Goal: Task Accomplishment & Management: Manage account settings

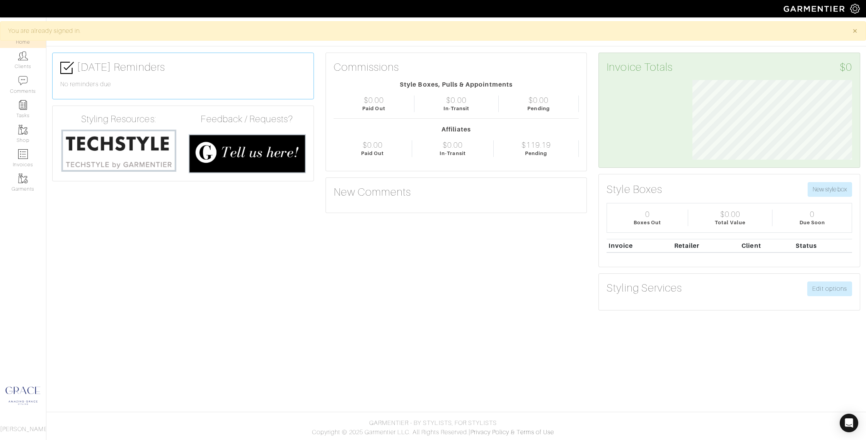
scroll to position [80, 171]
click at [22, 64] on link "Clients" at bounding box center [23, 60] width 46 height 24
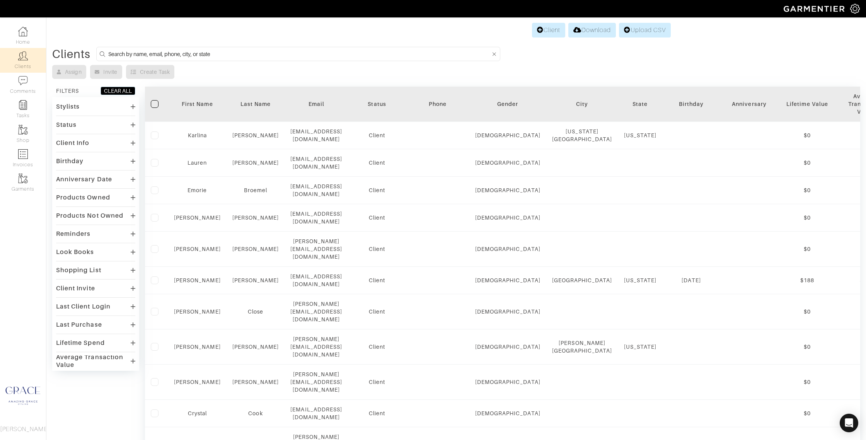
scroll to position [1, 0]
click at [541, 27] on link "Client" at bounding box center [548, 29] width 33 height 15
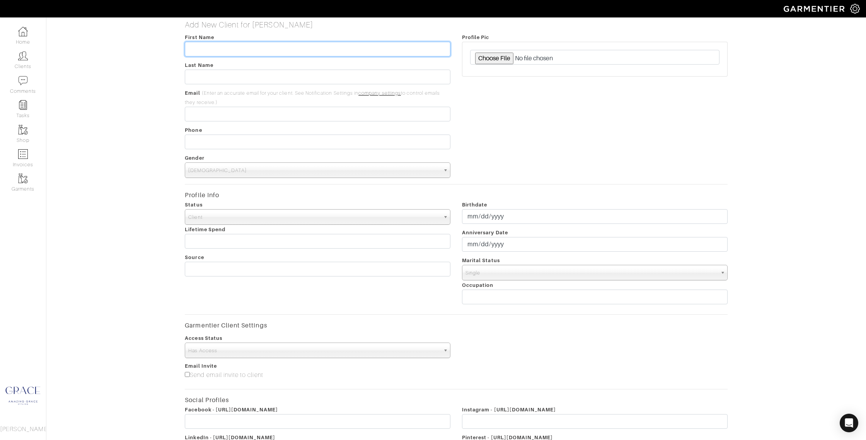
click at [321, 51] on input "text" at bounding box center [318, 49] width 266 height 15
type input "Daphne"
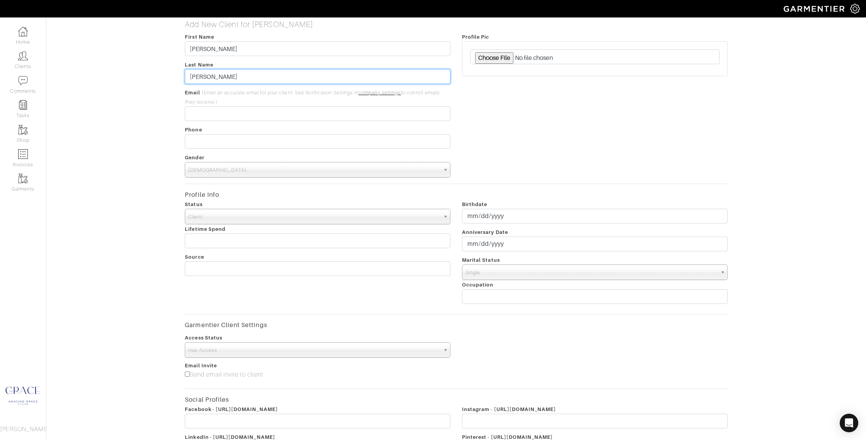
type input "Paulsen"
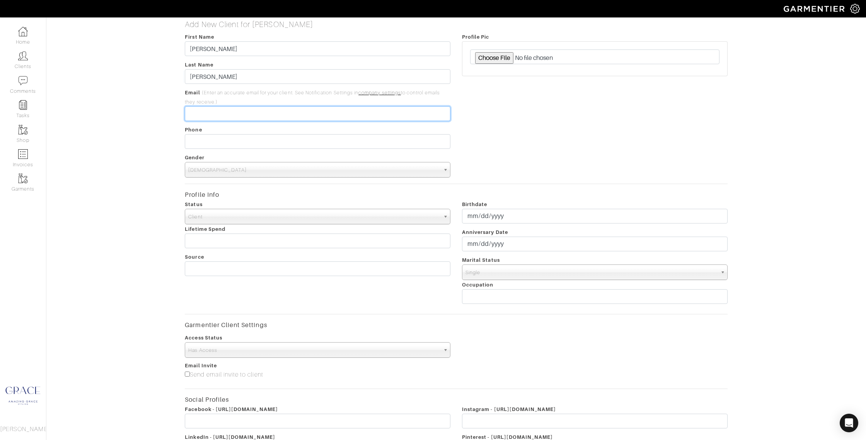
click at [334, 115] on input "email" at bounding box center [318, 113] width 266 height 15
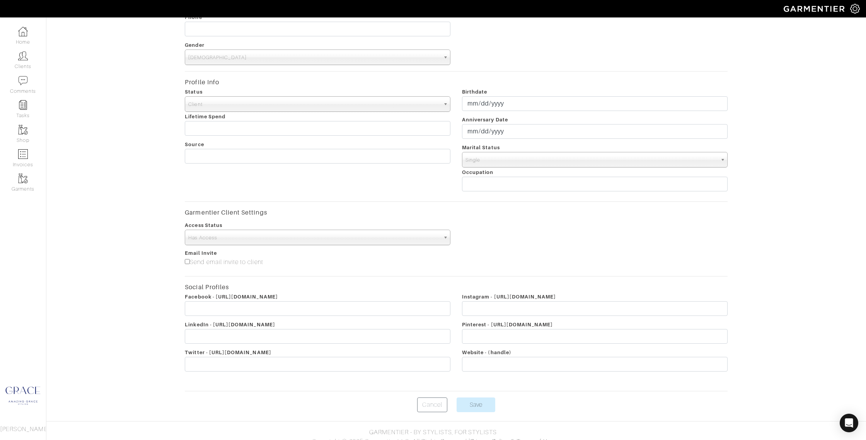
scroll to position [115, 0]
type input "[PERSON_NAME][EMAIL_ADDRESS][DOMAIN_NAME]"
click at [509, 163] on span "Single" at bounding box center [592, 159] width 252 height 15
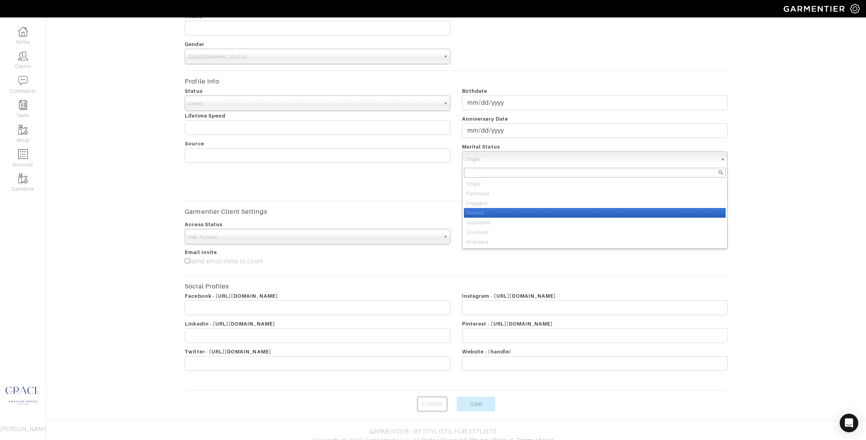
click at [509, 215] on li "Married" at bounding box center [595, 213] width 262 height 10
select select "Married"
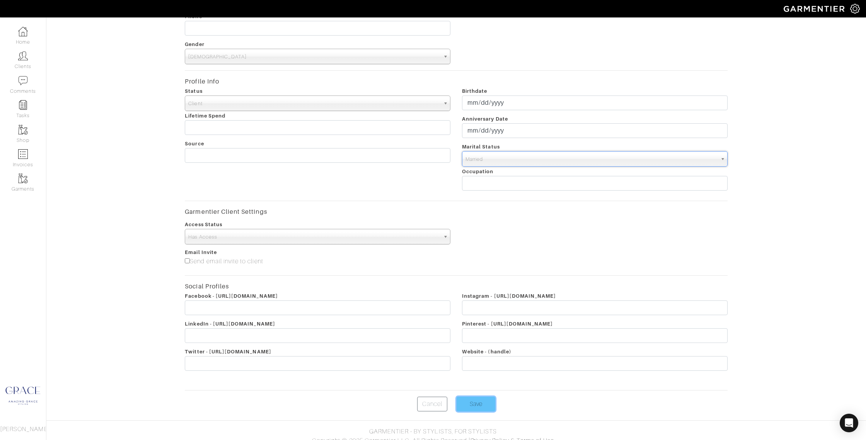
click at [479, 401] on input "Save" at bounding box center [476, 404] width 39 height 15
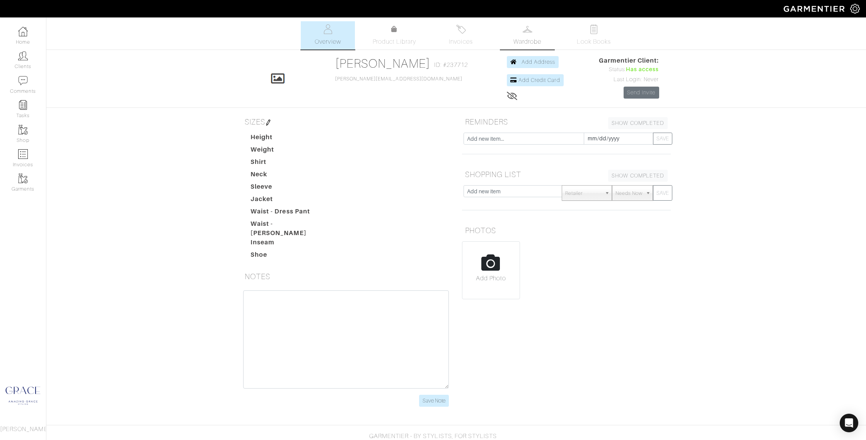
click at [530, 41] on span "Wardrobe" at bounding box center [527, 41] width 28 height 9
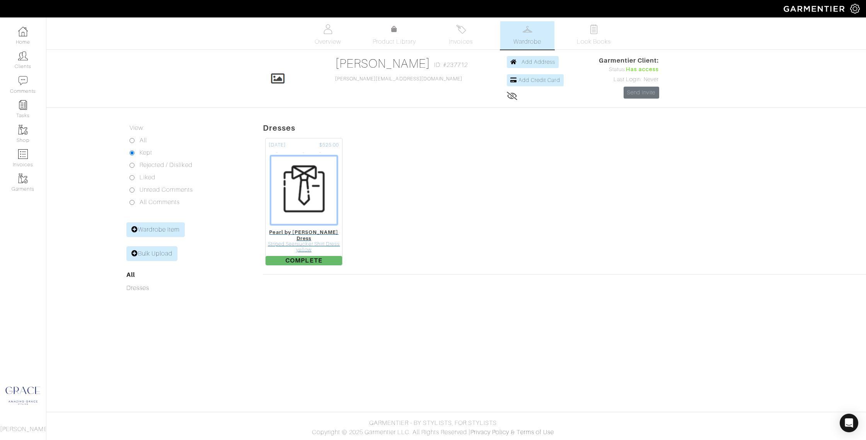
click at [314, 182] on img at bounding box center [304, 190] width 78 height 77
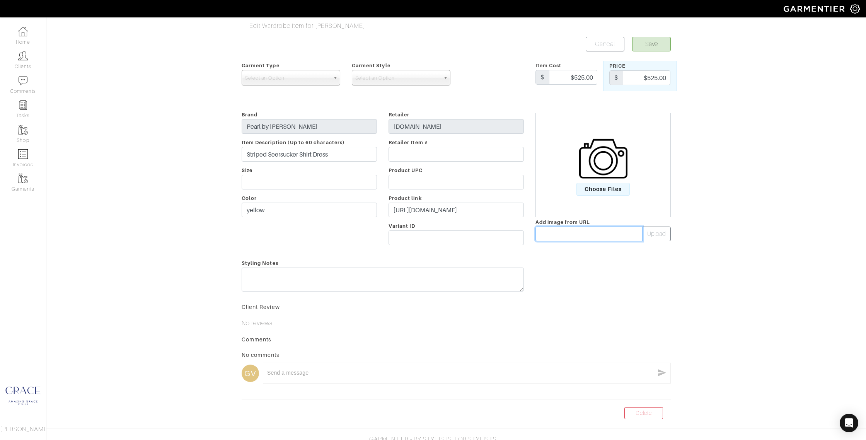
click at [575, 233] on input "text" at bounding box center [589, 234] width 107 height 15
paste input "[URL][DOMAIN_NAME]"
type input "https://pearl.nyc/cdn/shop/files/SHOT_18_005.jpg?v=1746025776&width=1600"
click at [662, 231] on button "Upload" at bounding box center [656, 234] width 29 height 15
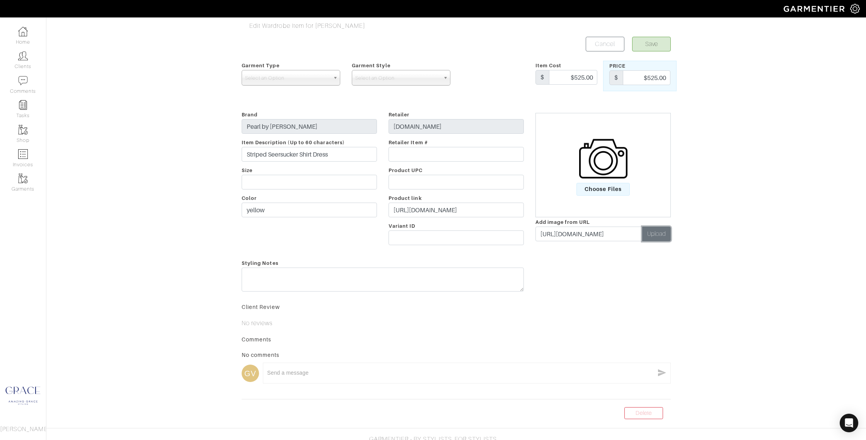
scroll to position [0, 0]
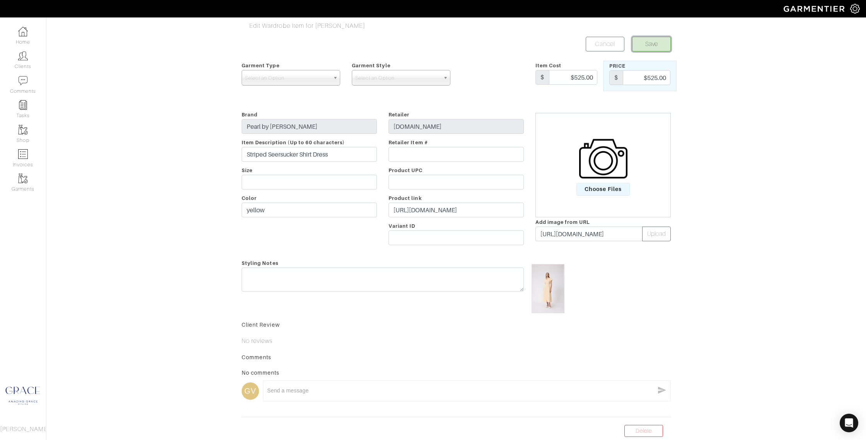
click at [654, 41] on button "Save" at bounding box center [651, 44] width 39 height 15
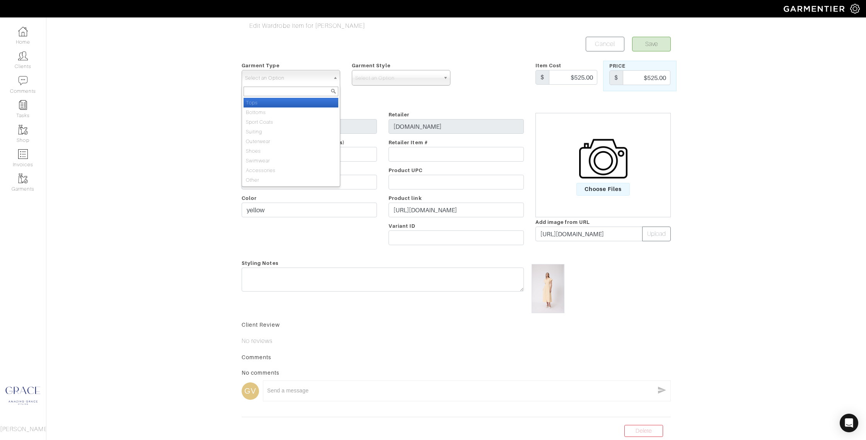
click at [329, 73] on span "Select an Option" at bounding box center [287, 77] width 85 height 15
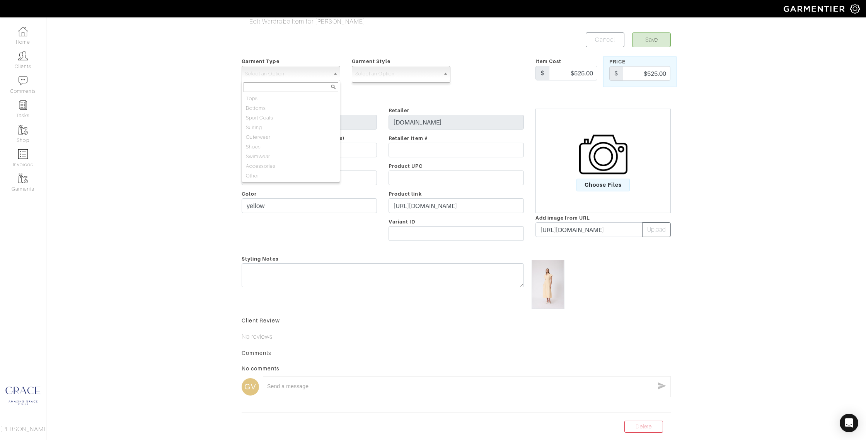
click at [396, 81] on div "Select an Option" at bounding box center [401, 73] width 99 height 15
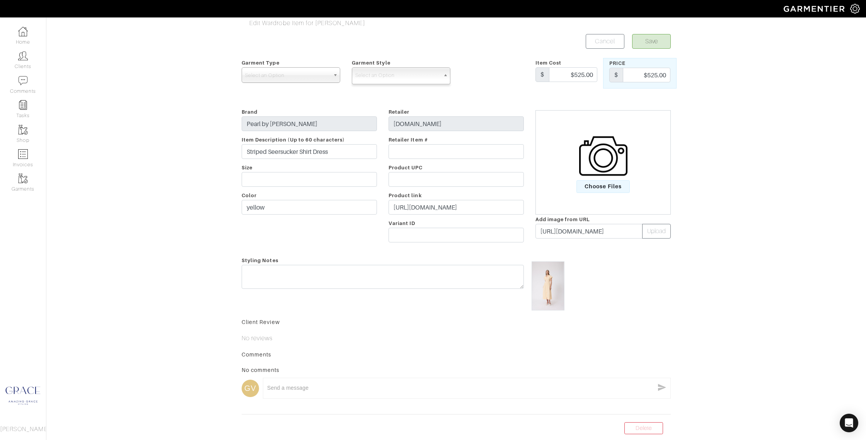
scroll to position [3, 0]
click at [396, 81] on span "Select an Option" at bounding box center [397, 74] width 85 height 15
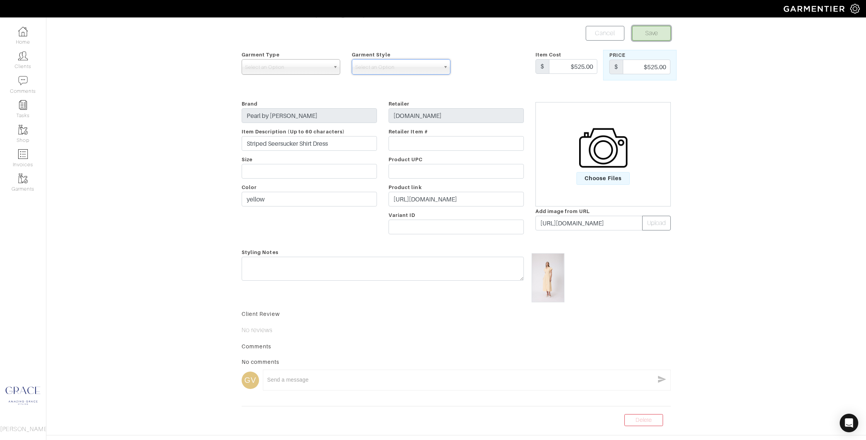
click at [662, 40] on button "Save" at bounding box center [651, 33] width 39 height 15
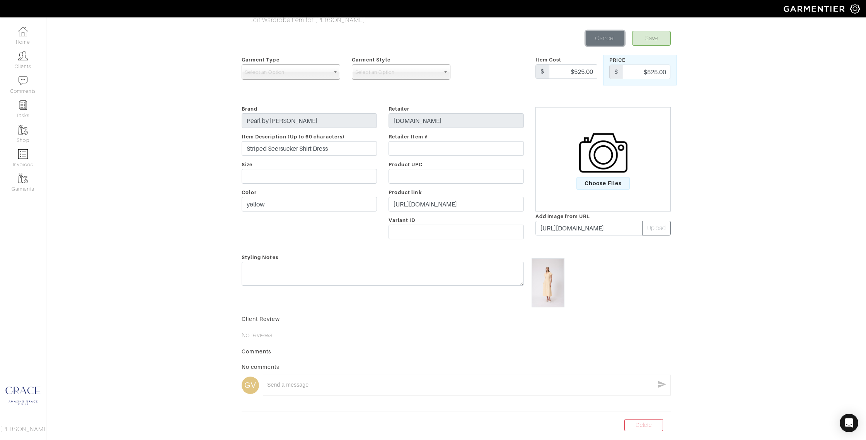
scroll to position [7, 0]
click at [602, 37] on link "Cancel" at bounding box center [605, 37] width 39 height 15
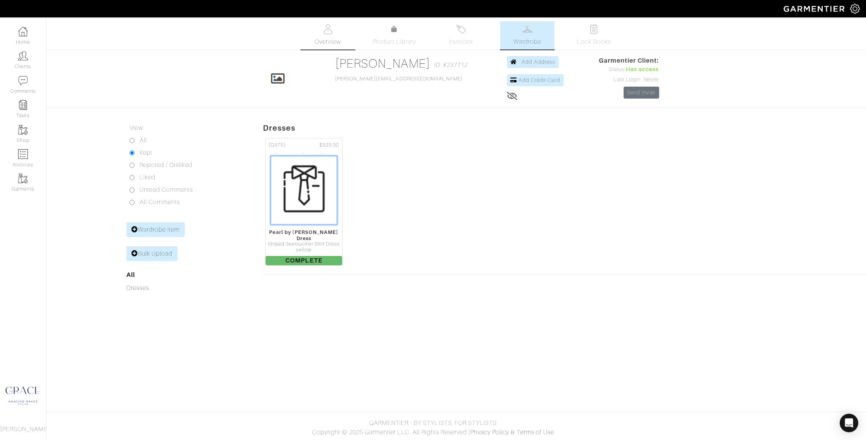
click at [327, 36] on link "Overview" at bounding box center [328, 35] width 54 height 28
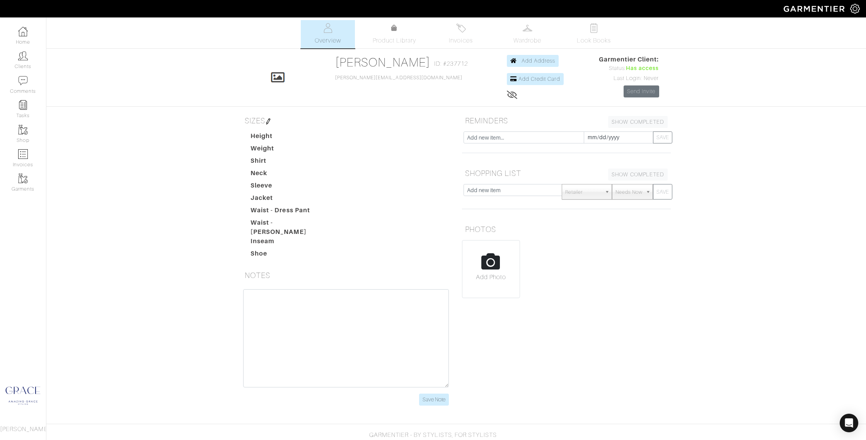
scroll to position [1, 0]
drag, startPoint x: 271, startPoint y: 215, endPoint x: 268, endPoint y: 152, distance: 62.7
click at [271, 214] on dt "Waist - Dress Pant" at bounding box center [289, 212] width 88 height 12
click at [270, 121] on img at bounding box center [268, 122] width 6 height 6
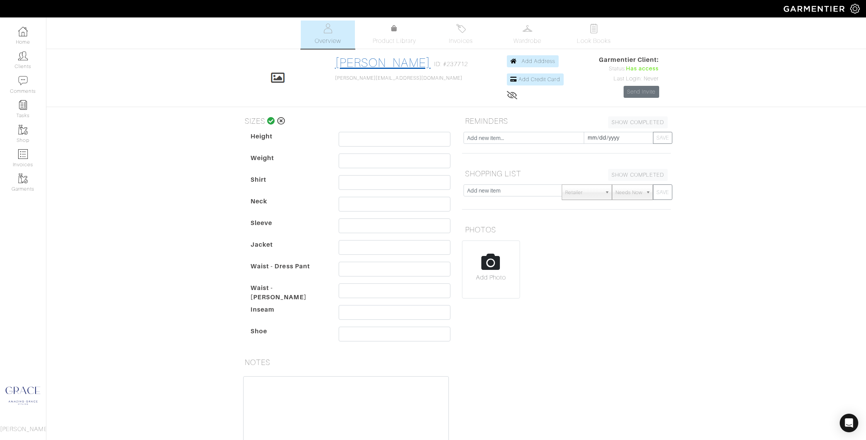
click at [413, 64] on link "[PERSON_NAME]" at bounding box center [383, 63] width 96 height 14
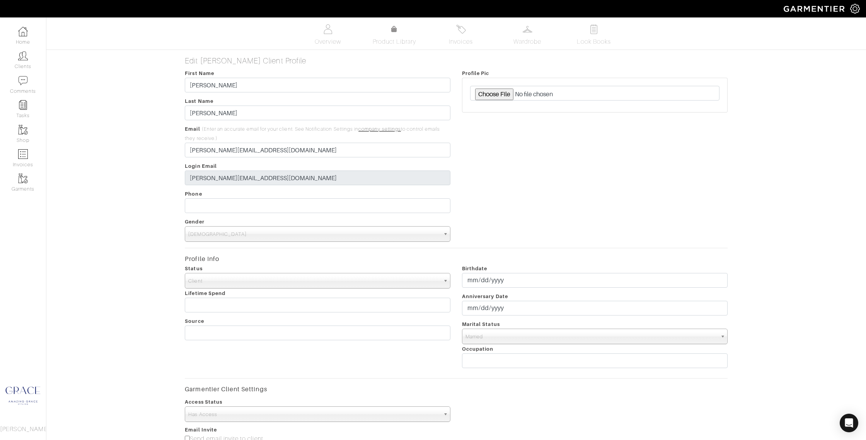
click at [365, 235] on span "Male" at bounding box center [314, 234] width 252 height 15
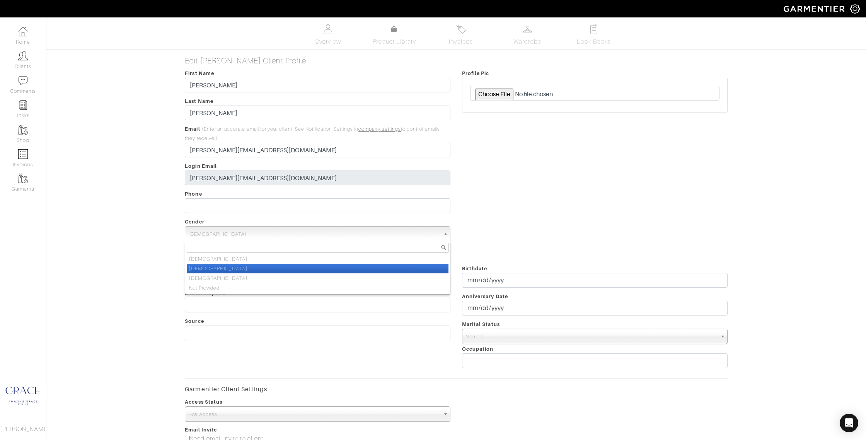
click at [368, 270] on li "Female" at bounding box center [318, 269] width 262 height 10
select select "Female"
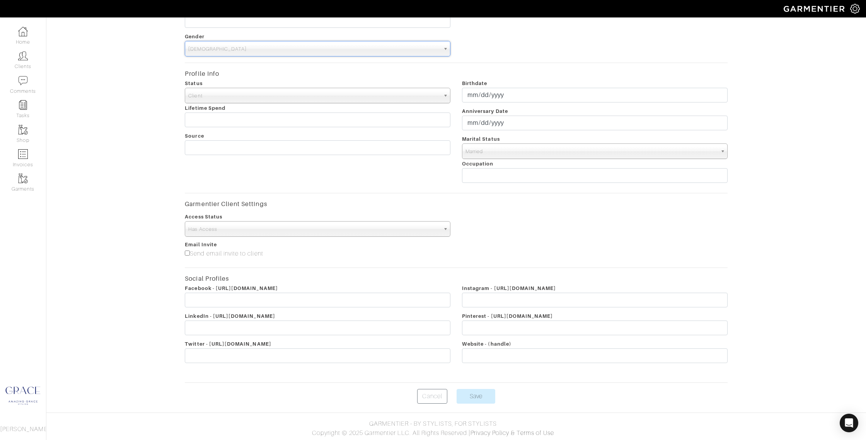
scroll to position [186, 0]
click at [467, 397] on input "Save" at bounding box center [476, 395] width 39 height 15
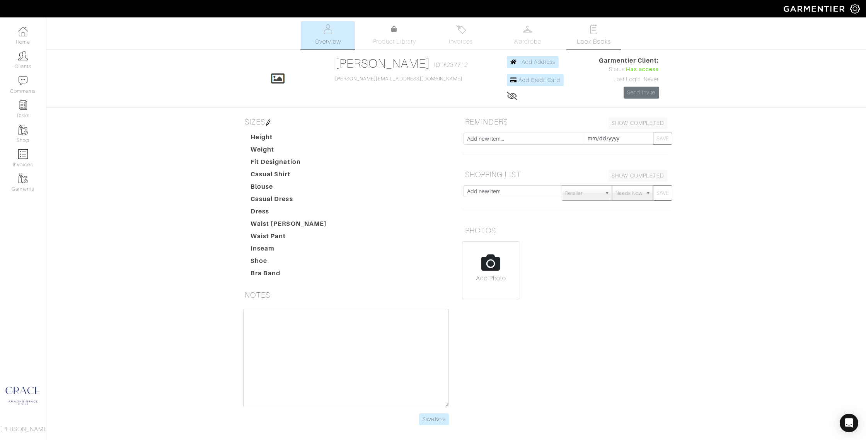
click at [591, 41] on span "Look Books" at bounding box center [594, 41] width 34 height 9
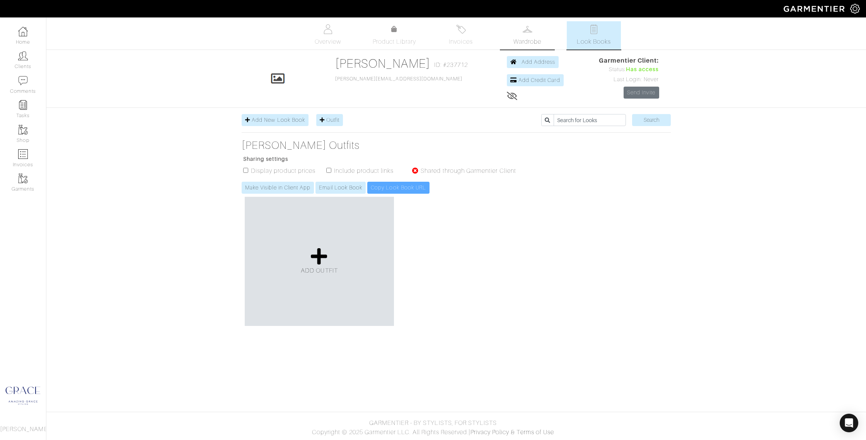
click at [536, 36] on link "Wardrobe" at bounding box center [527, 35] width 54 height 28
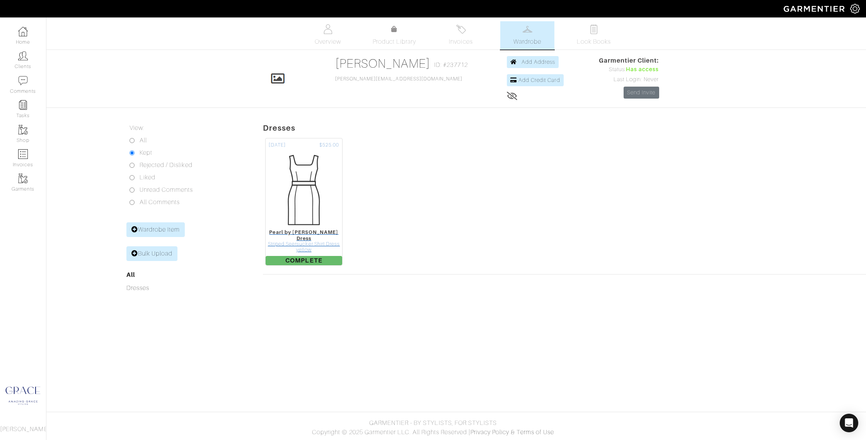
click at [317, 177] on img at bounding box center [303, 190] width 77 height 77
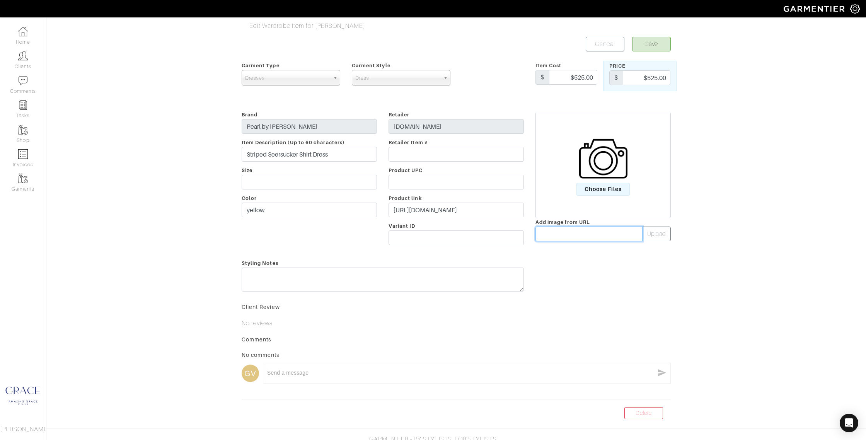
click at [550, 234] on input "text" at bounding box center [589, 234] width 107 height 15
paste input "https://pearl.nyc/cdn/shop/files/SHOT_18_005.jpg?v=1746025776&width=1600"
type input "https://pearl.nyc/cdn/shop/files/SHOT_18_005.jpg?v=1746025776&width=1600"
click at [659, 234] on button "Upload" at bounding box center [656, 234] width 29 height 15
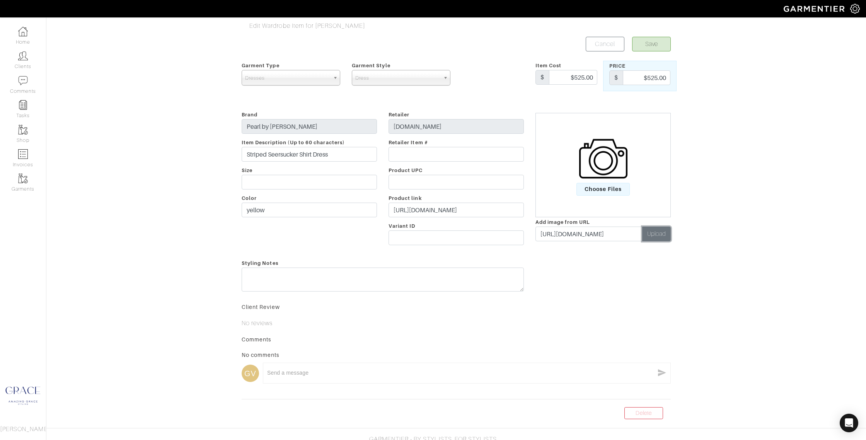
scroll to position [0, 0]
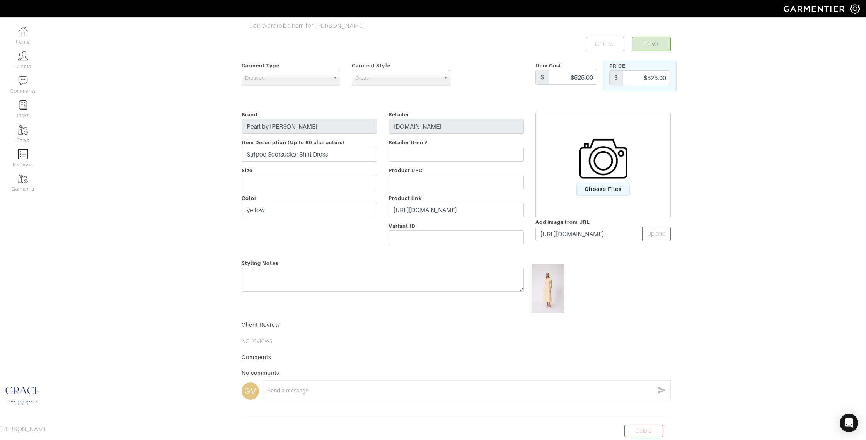
click at [554, 281] on img at bounding box center [548, 288] width 33 height 49
click at [658, 42] on button "Save" at bounding box center [651, 44] width 39 height 15
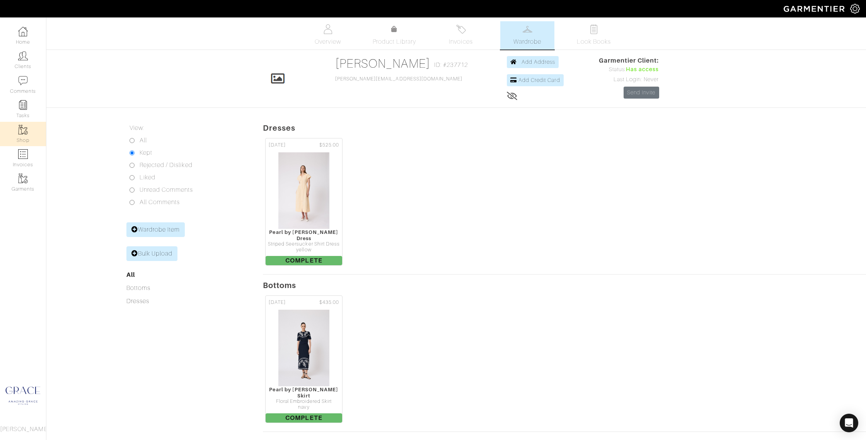
click at [20, 127] on img at bounding box center [23, 130] width 10 height 10
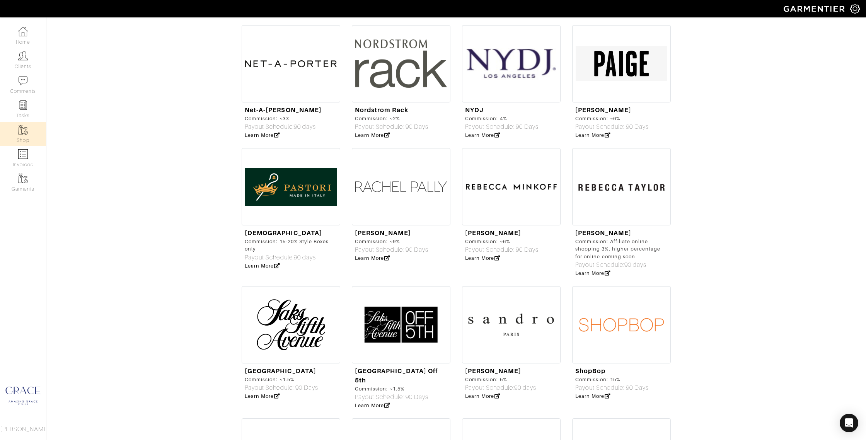
scroll to position [2146, 0]
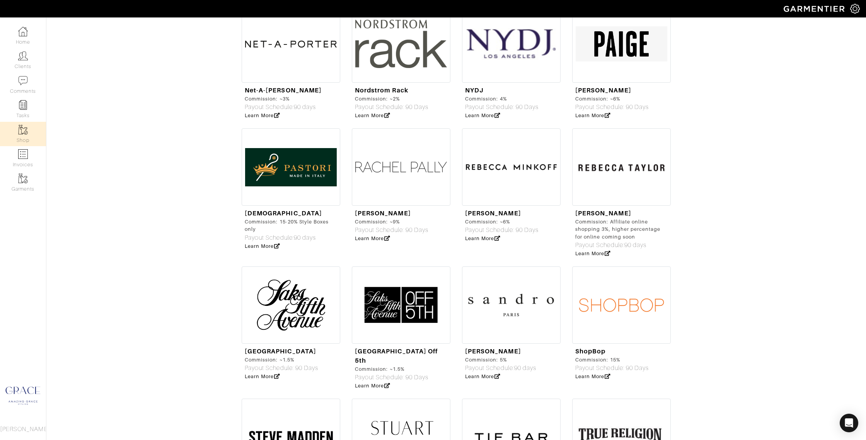
click at [615, 266] on img at bounding box center [621, 304] width 99 height 77
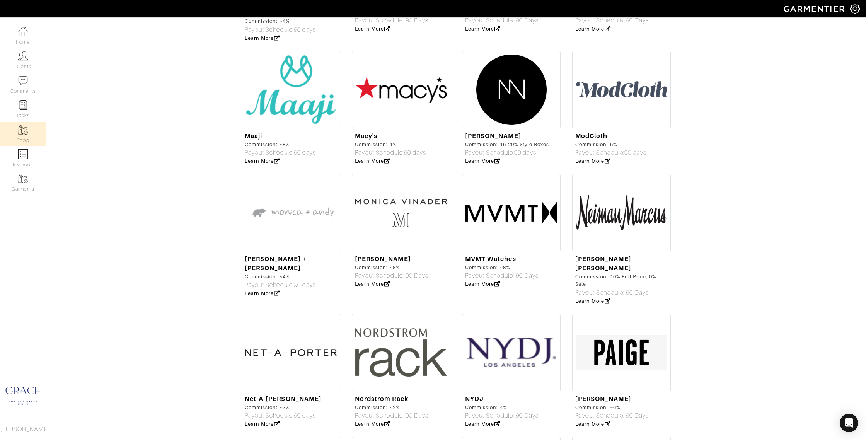
scroll to position [1835, 0]
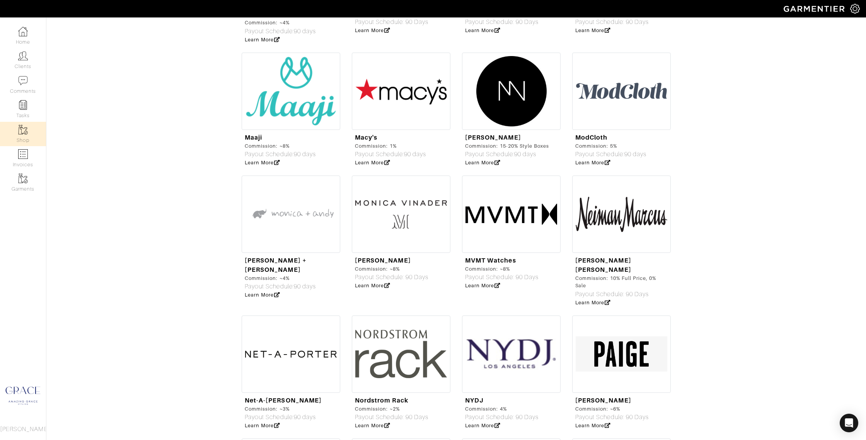
click at [624, 176] on img at bounding box center [621, 214] width 99 height 77
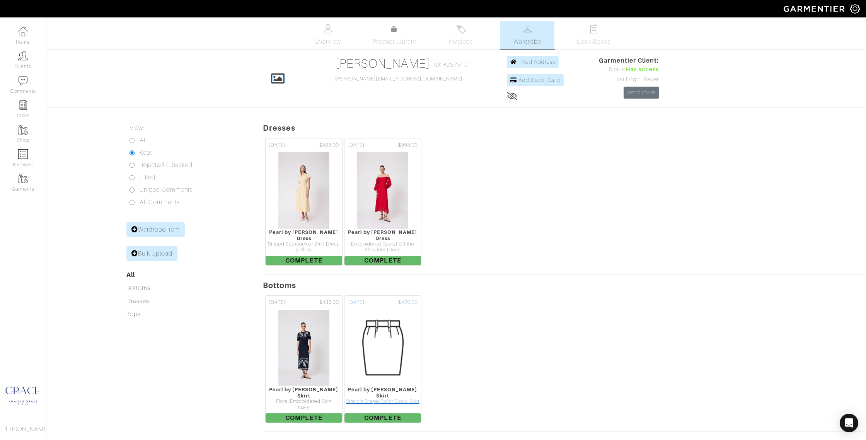
click at [382, 327] on img at bounding box center [382, 347] width 77 height 77
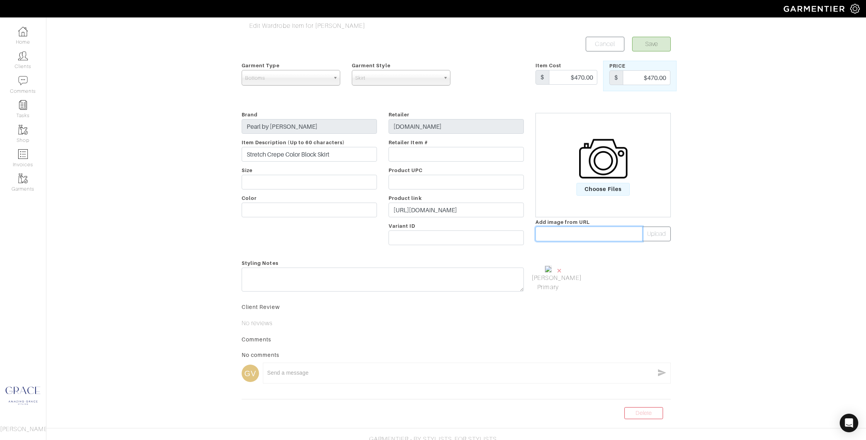
click at [582, 236] on input "text" at bounding box center [589, 234] width 107 height 15
paste input "[URL][DOMAIN_NAME]"
type input "[URL][DOMAIN_NAME]"
drag, startPoint x: 665, startPoint y: 237, endPoint x: 661, endPoint y: 237, distance: 4.3
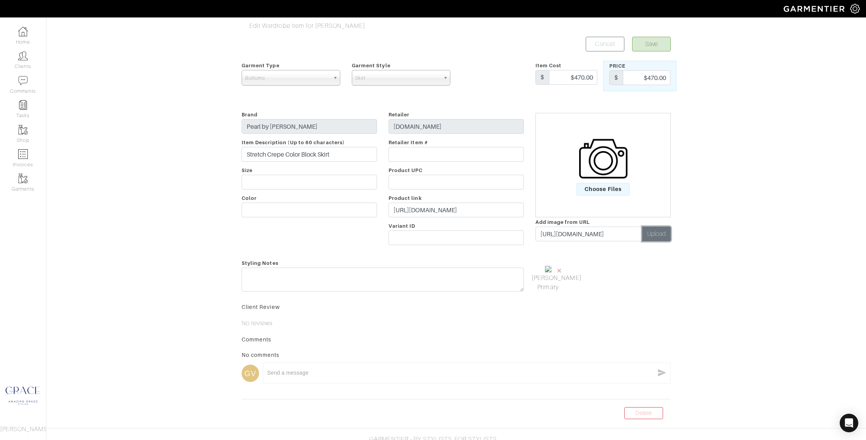
click at [665, 237] on button "Upload" at bounding box center [656, 234] width 29 height 15
click at [596, 270] on span "×" at bounding box center [596, 270] width 6 height 10
click at [664, 43] on button "Save" at bounding box center [651, 44] width 39 height 15
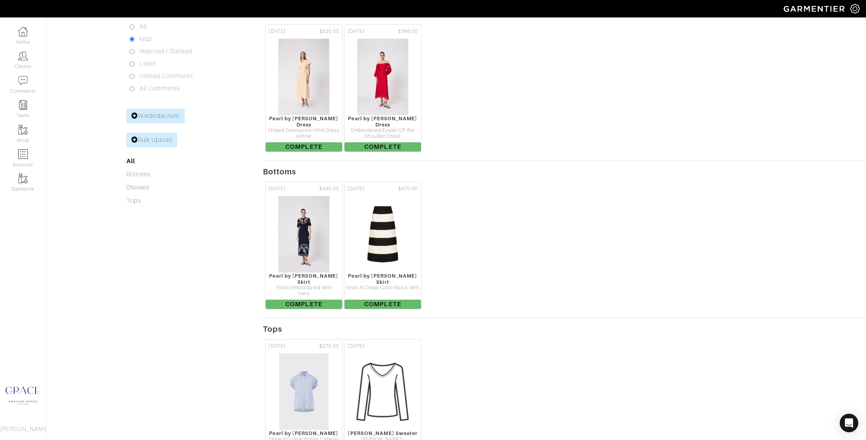
scroll to position [193, 0]
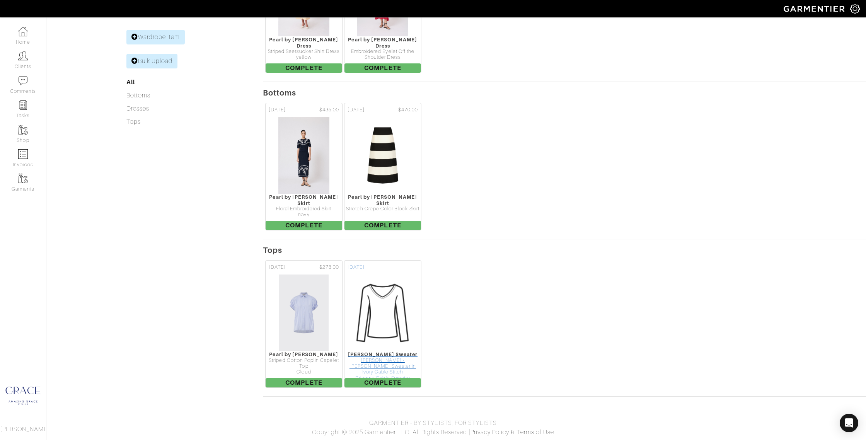
click at [389, 305] on img at bounding box center [382, 312] width 77 height 77
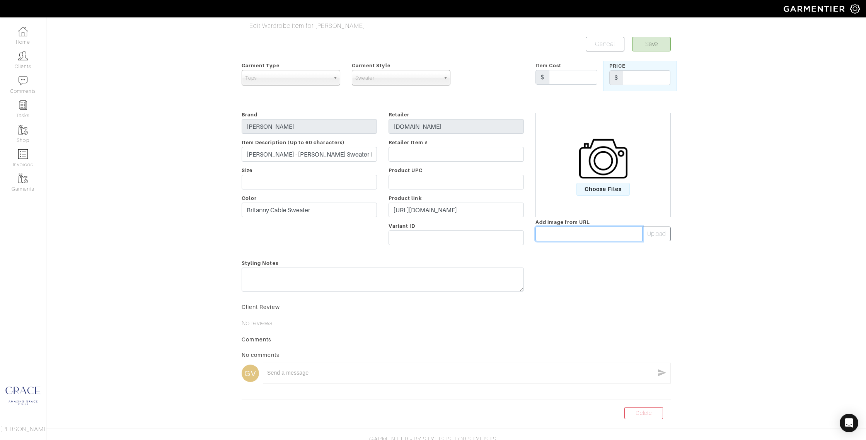
click at [602, 233] on input "text" at bounding box center [589, 234] width 107 height 15
paste input "[URL][DOMAIN_NAME]"
type input "[URL][DOMAIN_NAME]"
click at [663, 235] on button "Upload" at bounding box center [656, 234] width 29 height 15
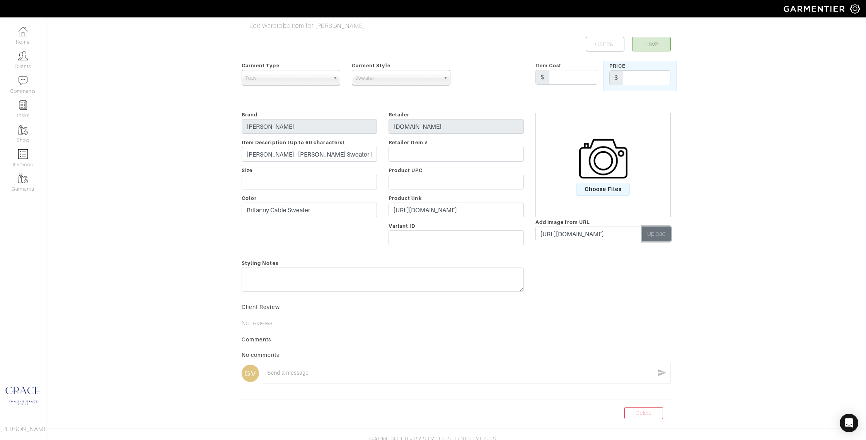
scroll to position [0, 0]
click at [656, 40] on button "Save" at bounding box center [651, 44] width 39 height 15
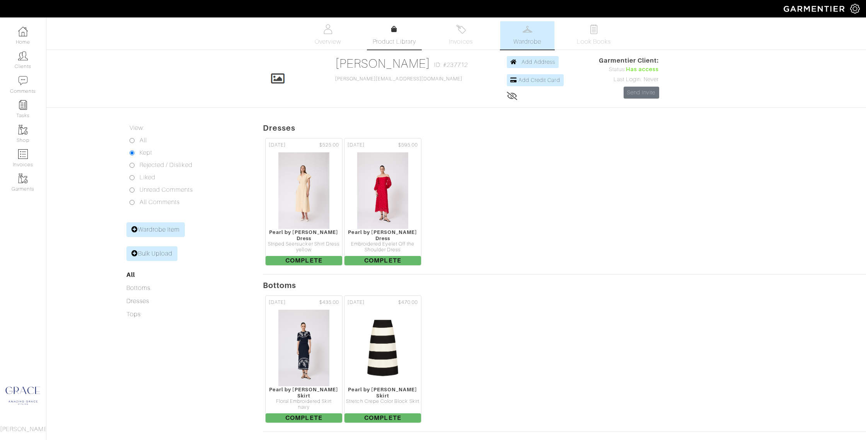
click at [383, 36] on link "Product Library" at bounding box center [394, 36] width 54 height 22
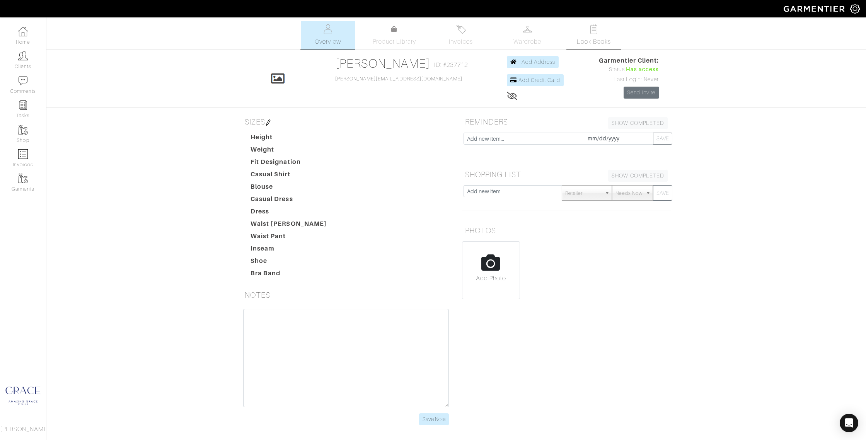
click at [600, 38] on span "Look Books" at bounding box center [594, 41] width 34 height 9
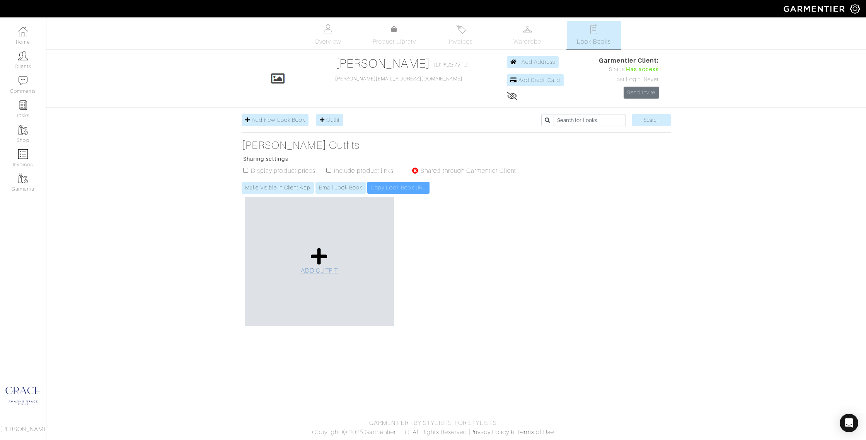
click at [319, 255] on icon at bounding box center [319, 256] width 17 height 19
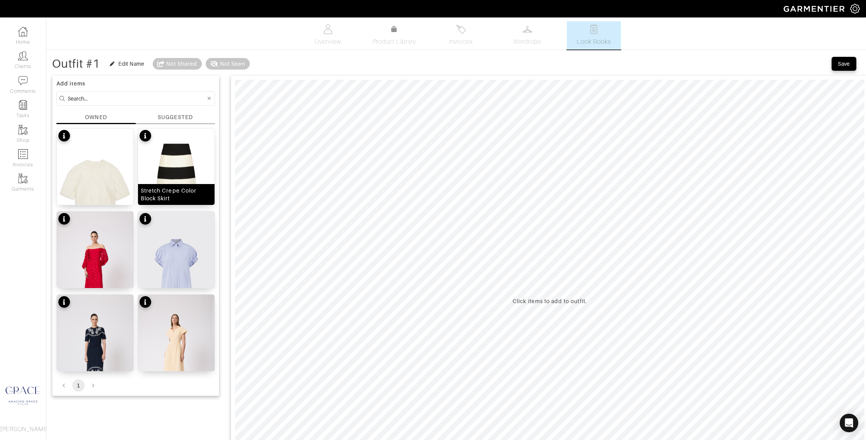
click at [175, 154] on img at bounding box center [176, 185] width 77 height 115
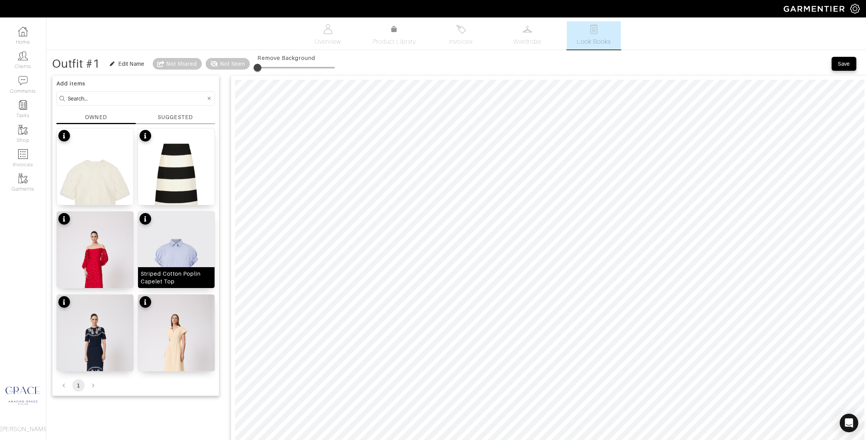
click at [175, 274] on div "Striped Cotton Poplin Capelet Top" at bounding box center [176, 277] width 71 height 15
type input "13"
drag, startPoint x: 259, startPoint y: 66, endPoint x: 269, endPoint y: 77, distance: 15.0
click at [269, 66] on span at bounding box center [268, 68] width 8 height 8
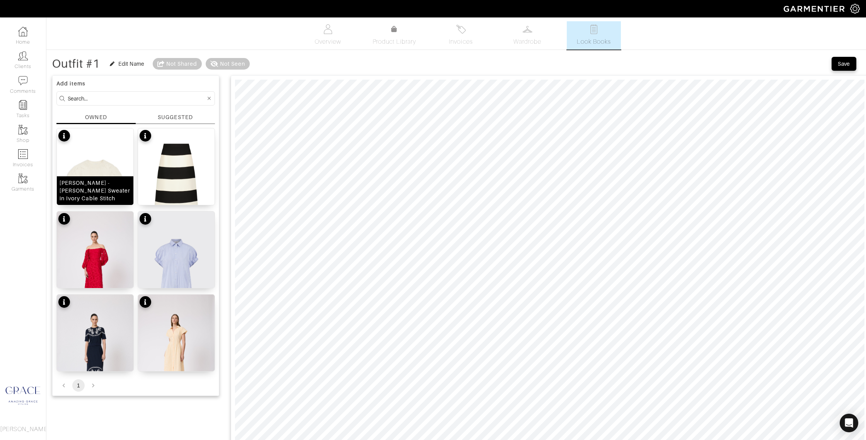
click at [104, 172] on img at bounding box center [95, 185] width 77 height 115
type input "6"
drag, startPoint x: 261, startPoint y: 68, endPoint x: 266, endPoint y: 73, distance: 8.2
click at [264, 67] on span at bounding box center [262, 68] width 8 height 8
click at [107, 118] on div "OWNED" at bounding box center [95, 118] width 79 height 11
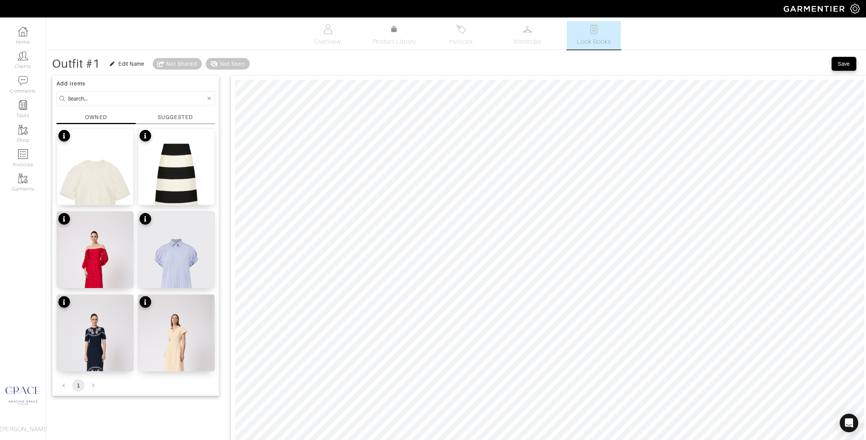
click at [206, 114] on div "SUGGESTED" at bounding box center [175, 118] width 79 height 11
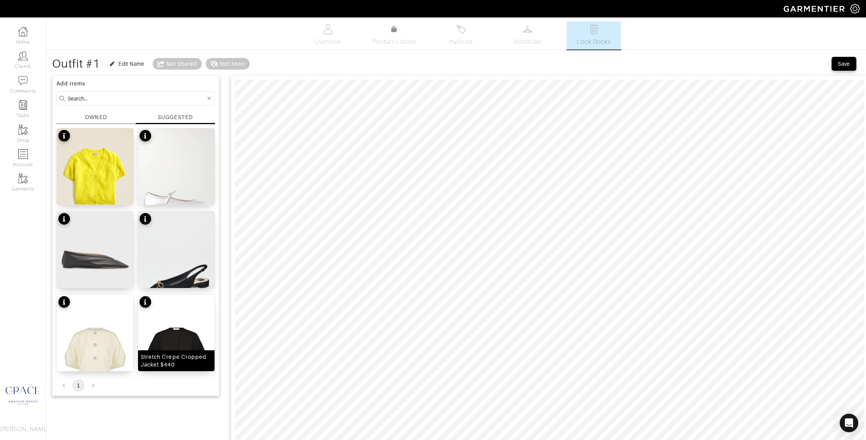
click at [186, 337] on img at bounding box center [176, 352] width 77 height 115
type input "6"
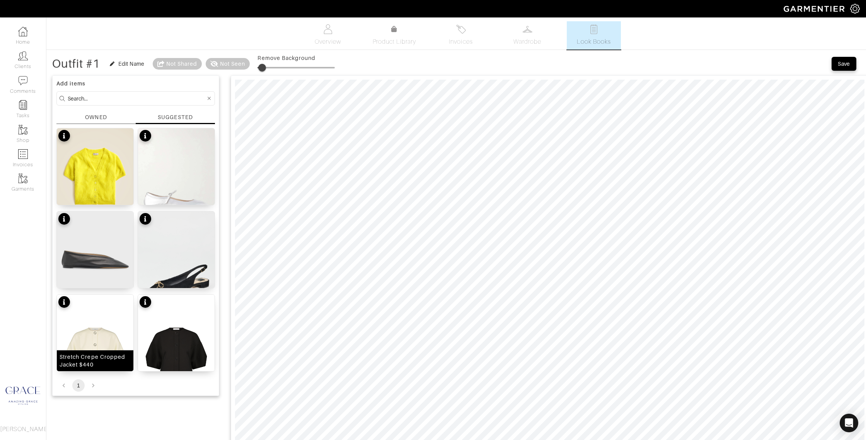
drag, startPoint x: 105, startPoint y: 337, endPoint x: 112, endPoint y: 336, distance: 6.6
click at [105, 338] on img at bounding box center [95, 352] width 77 height 115
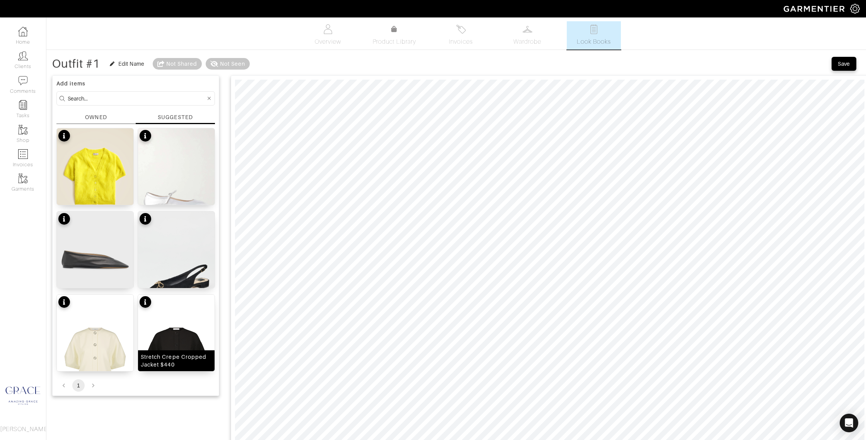
click at [188, 364] on div "Stretch Crepe Cropped Jacket $440" at bounding box center [176, 360] width 71 height 15
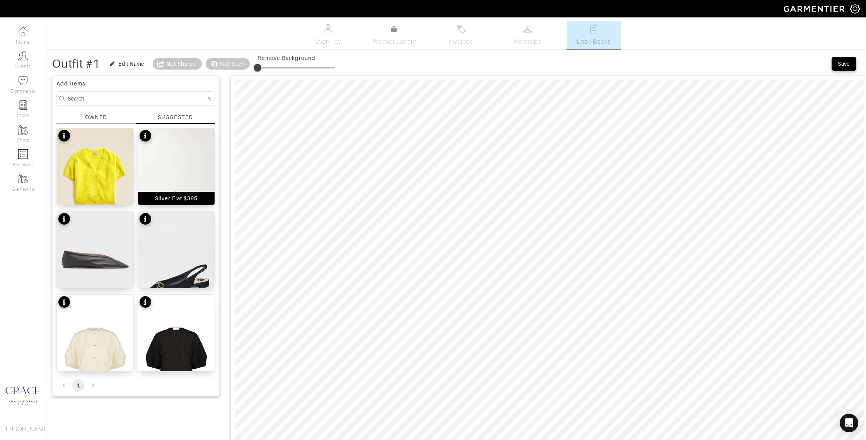
click at [168, 198] on div "Silver Flat $395" at bounding box center [176, 198] width 43 height 8
type input "0"
drag, startPoint x: 261, startPoint y: 68, endPoint x: 205, endPoint y: 85, distance: 58.7
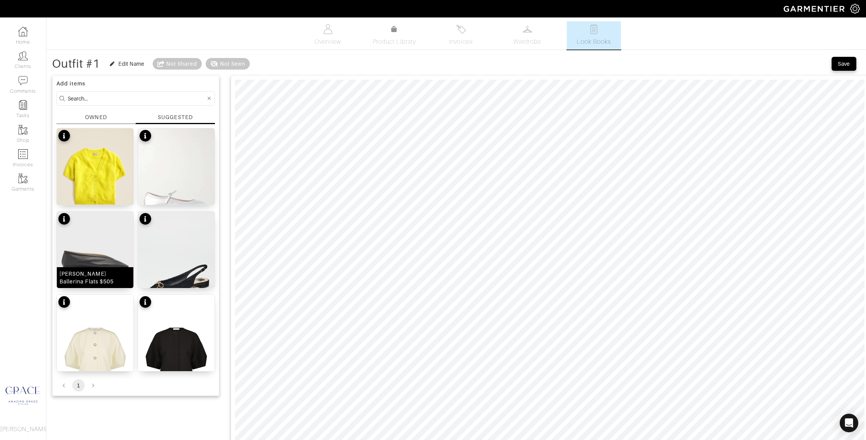
click at [87, 263] on img at bounding box center [95, 260] width 77 height 96
type input "19"
drag, startPoint x: 261, startPoint y: 67, endPoint x: 275, endPoint y: 71, distance: 14.3
click at [273, 68] on span at bounding box center [272, 68] width 8 height 8
click at [184, 280] on div "Obella Flats $140" at bounding box center [176, 282] width 48 height 8
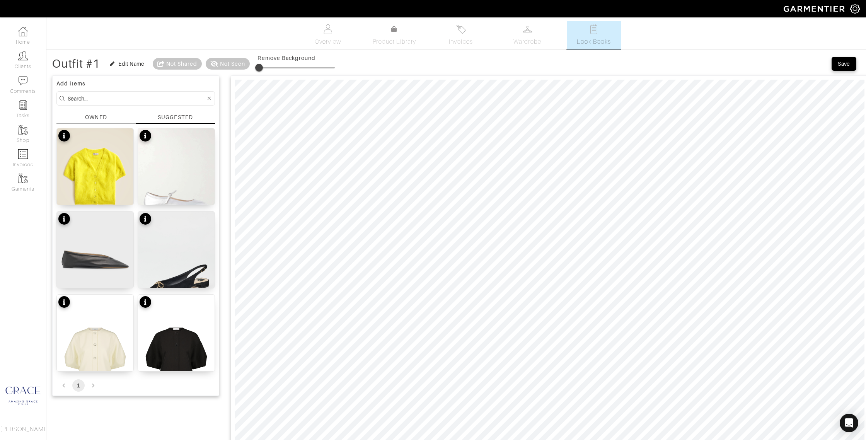
type input "16"
drag, startPoint x: 261, startPoint y: 68, endPoint x: 271, endPoint y: 68, distance: 10.5
click at [271, 68] on span at bounding box center [270, 68] width 8 height 8
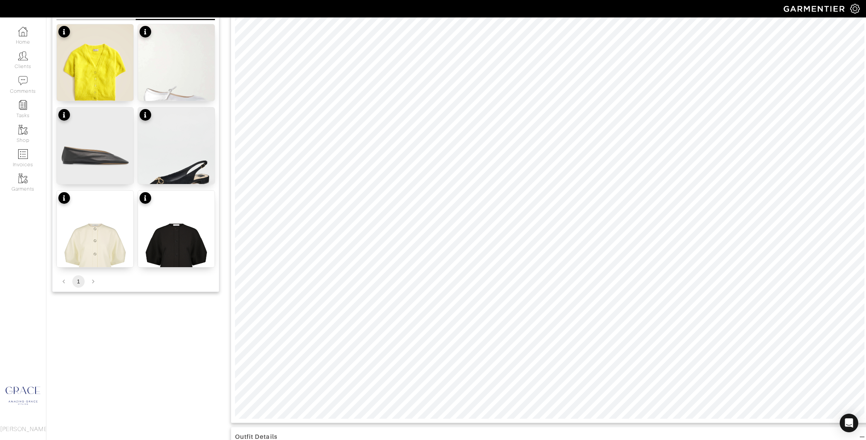
scroll to position [103, 0]
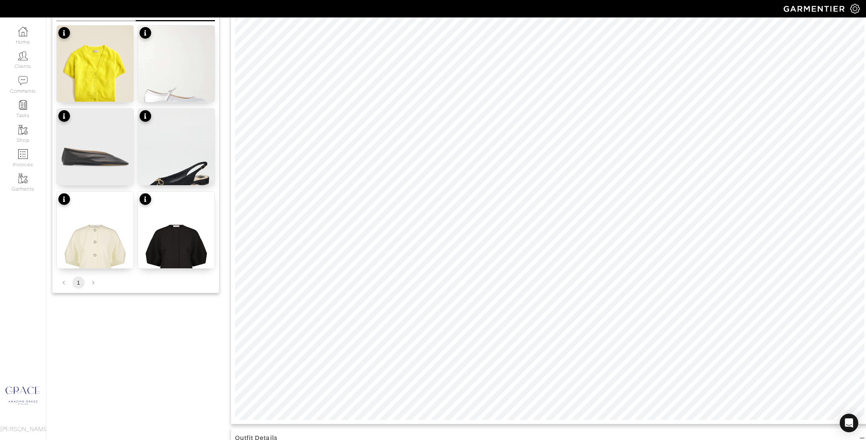
type input "6"
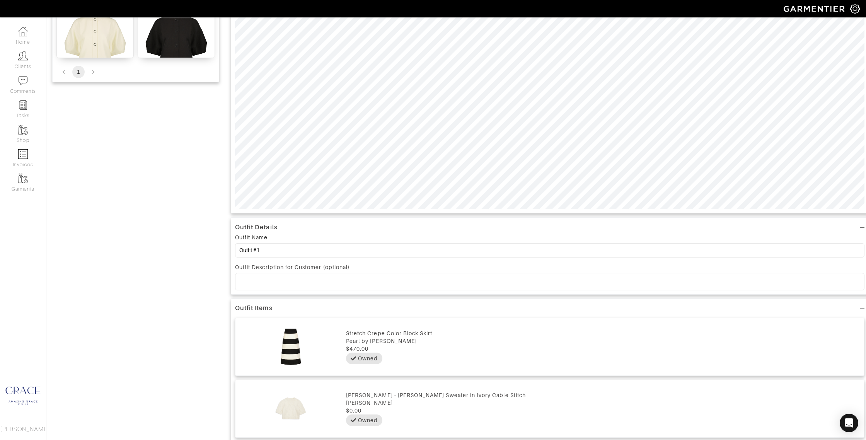
scroll to position [317, 0]
click at [303, 276] on p at bounding box center [549, 278] width 617 height 7
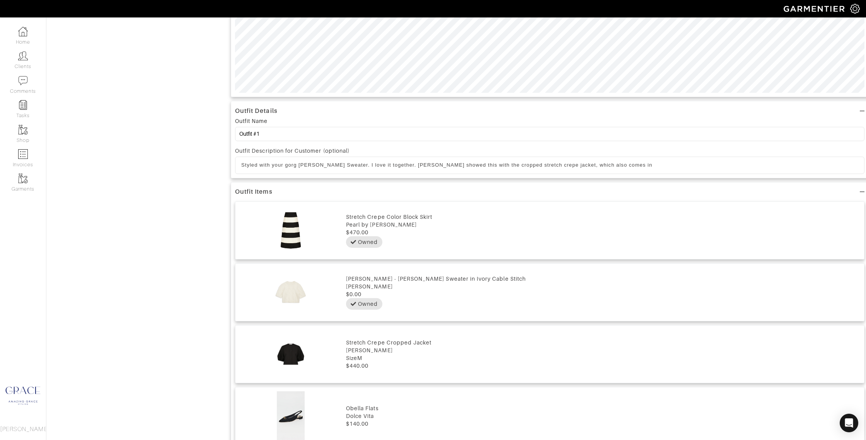
scroll to position [428, 0]
drag, startPoint x: 608, startPoint y: 167, endPoint x: 545, endPoint y: 168, distance: 63.0
click at [545, 168] on p "Styled with your gorg Anine Bing Sweater. I love it together. Lela showed this …" at bounding box center [549, 166] width 617 height 7
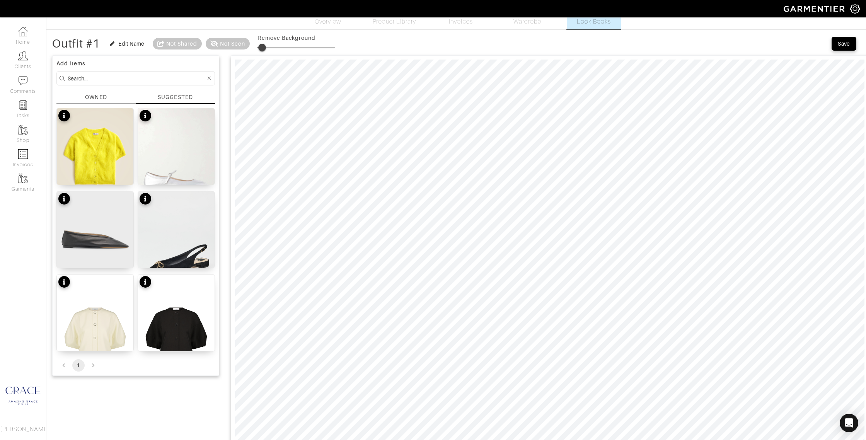
scroll to position [0, 0]
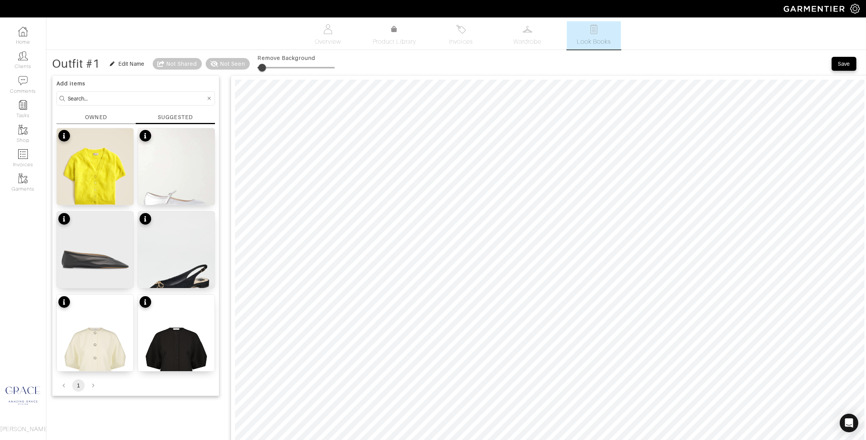
type input "16"
drag, startPoint x: 844, startPoint y: 65, endPoint x: 837, endPoint y: 68, distance: 7.3
click at [844, 65] on div "Save" at bounding box center [844, 64] width 12 height 8
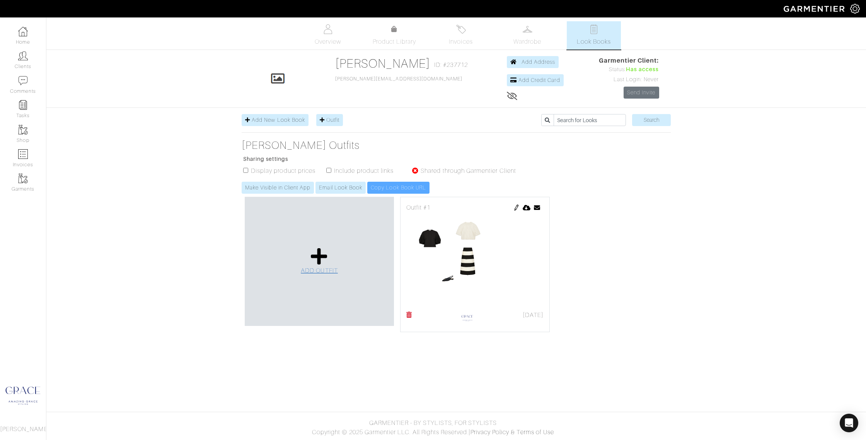
click at [318, 269] on span "ADD OUTFIT" at bounding box center [319, 270] width 37 height 7
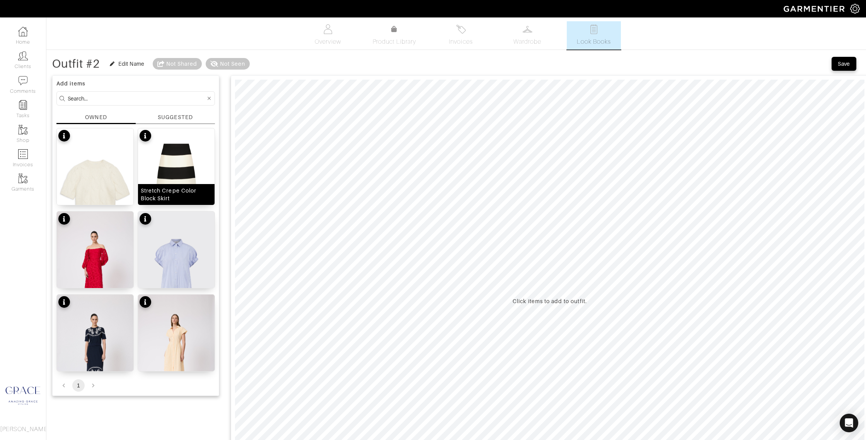
drag, startPoint x: 182, startPoint y: 197, endPoint x: 186, endPoint y: 197, distance: 4.3
click at [182, 197] on div "Stretch Crepe Color Block Skirt" at bounding box center [176, 194] width 71 height 15
click at [168, 113] on div "Add items OWNED SUGGESTED Anine Bing - Brittany Sweater in Ivory Cable Stitch S…" at bounding box center [135, 235] width 167 height 321
click at [159, 116] on div "SUGGESTED" at bounding box center [175, 117] width 35 height 8
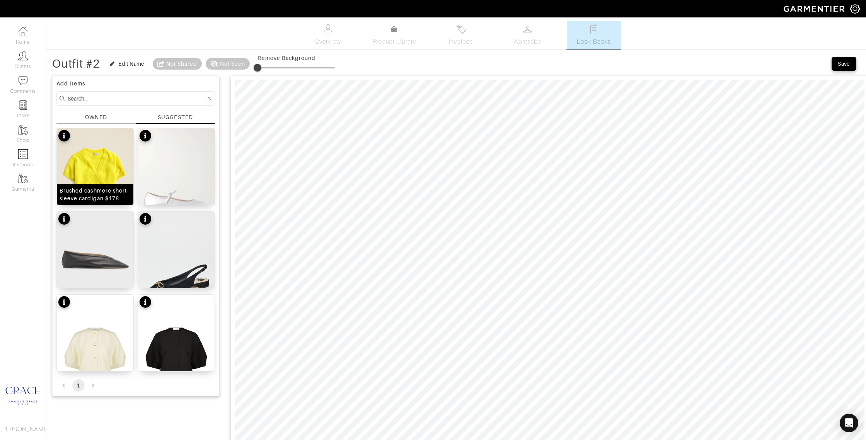
click at [107, 197] on div "Brushed cashmere short-sleeve cardigan $178" at bounding box center [95, 194] width 71 height 15
drag, startPoint x: 263, startPoint y: 67, endPoint x: 287, endPoint y: 75, distance: 25.1
click at [281, 67] on span at bounding box center [279, 68] width 8 height 8
click at [155, 202] on div "Silver Flat $395" at bounding box center [176, 198] width 43 height 8
click at [280, 66] on span at bounding box center [279, 68] width 8 height 8
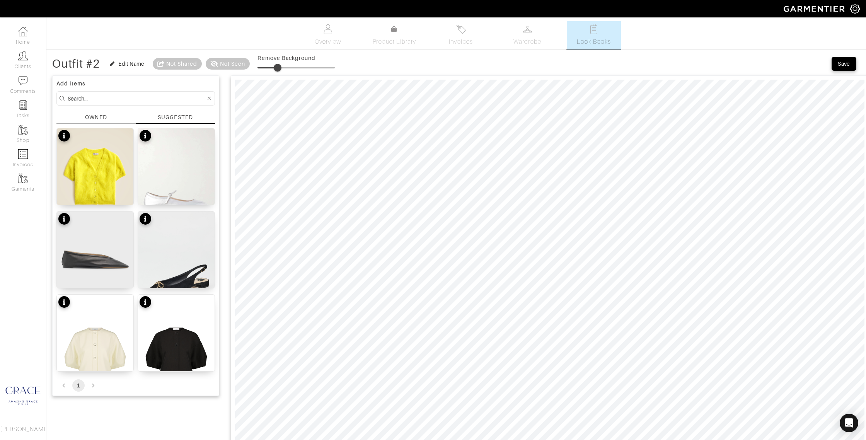
type input "0"
drag, startPoint x: 280, startPoint y: 66, endPoint x: 242, endPoint y: 64, distance: 38.0
click at [242, 63] on div "Outfit #2 Edit Name Not Shared Not Seen Remove Background" at bounding box center [193, 63] width 283 height 15
click at [178, 201] on div "Silver Flat $395" at bounding box center [176, 198] width 43 height 8
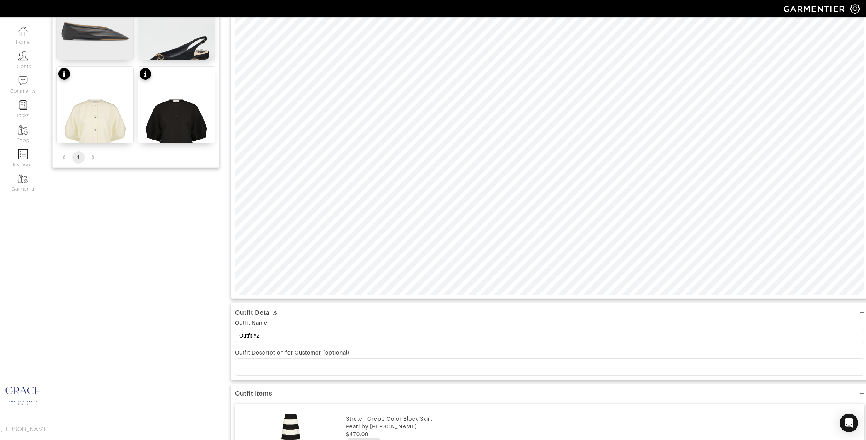
scroll to position [230, 0]
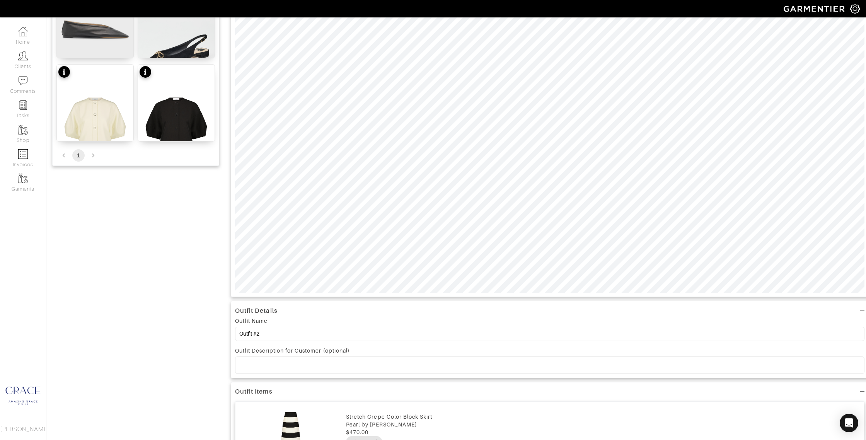
drag, startPoint x: 302, startPoint y: 368, endPoint x: 305, endPoint y: 365, distance: 4.7
click at [302, 368] on p at bounding box center [549, 365] width 617 height 7
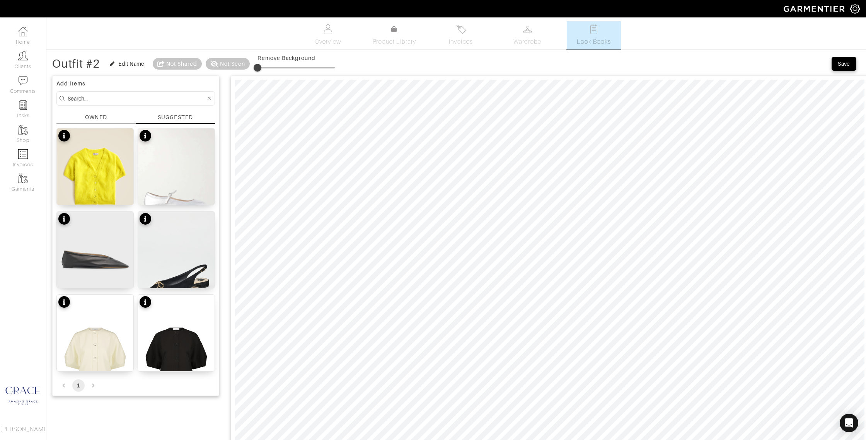
scroll to position [7, 0]
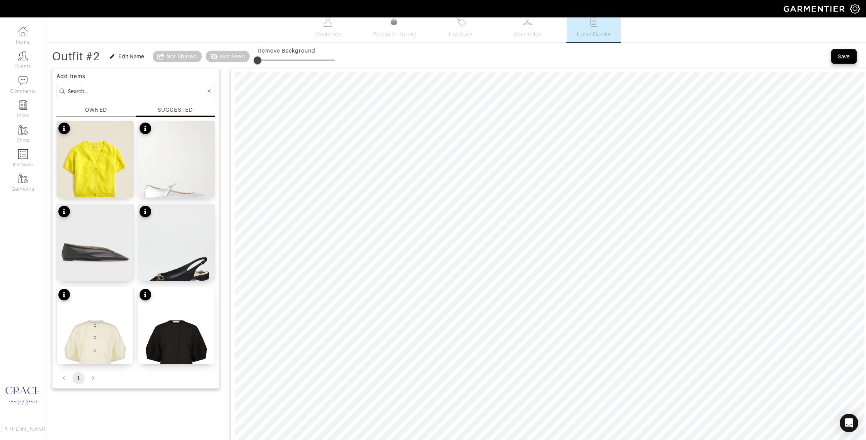
click at [844, 54] on div "Save" at bounding box center [844, 57] width 12 height 8
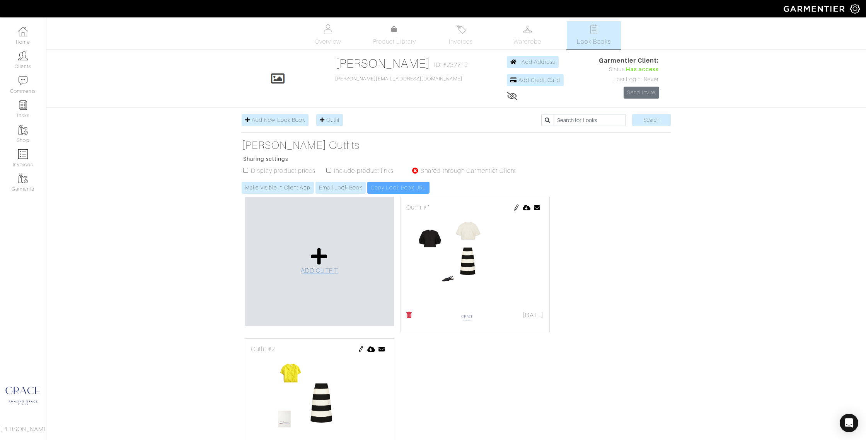
click at [328, 269] on span "ADD OUTFIT" at bounding box center [319, 270] width 37 height 7
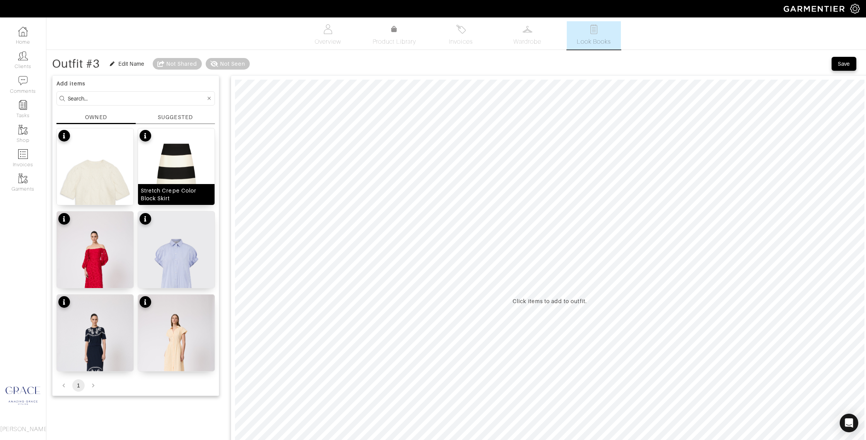
click at [185, 198] on div "Stretch Crepe Color Block Skirt" at bounding box center [176, 194] width 71 height 15
click at [98, 114] on div "OWNED" at bounding box center [96, 117] width 22 height 8
click at [168, 114] on div "SUGGESTED" at bounding box center [175, 117] width 35 height 8
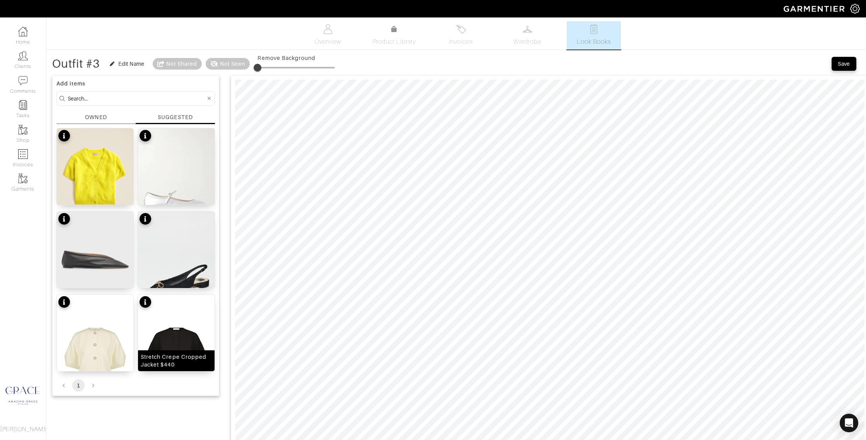
click at [172, 368] on div "Stretch Crepe Cropped Jacket $440" at bounding box center [176, 360] width 71 height 15
type input "0"
drag, startPoint x: 262, startPoint y: 69, endPoint x: 232, endPoint y: 69, distance: 29.4
click at [232, 69] on div "Outfit #3 Edit Name Not Shared Not Seen Remove Background" at bounding box center [193, 63] width 283 height 15
click at [183, 324] on img at bounding box center [176, 352] width 77 height 115
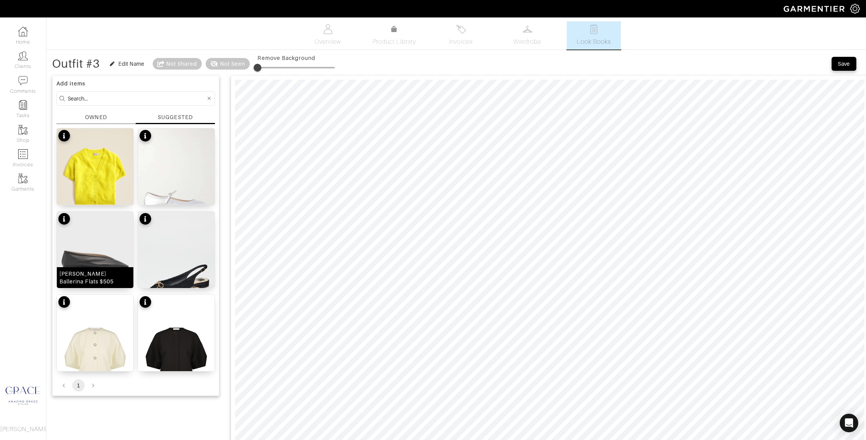
drag, startPoint x: 81, startPoint y: 282, endPoint x: 88, endPoint y: 282, distance: 7.0
click at [81, 282] on div "Luna Calfskin Ballerina Flats $505" at bounding box center [95, 277] width 71 height 15
type input "25"
drag, startPoint x: 258, startPoint y: 68, endPoint x: 278, endPoint y: 69, distance: 19.8
click at [278, 69] on span at bounding box center [277, 68] width 8 height 8
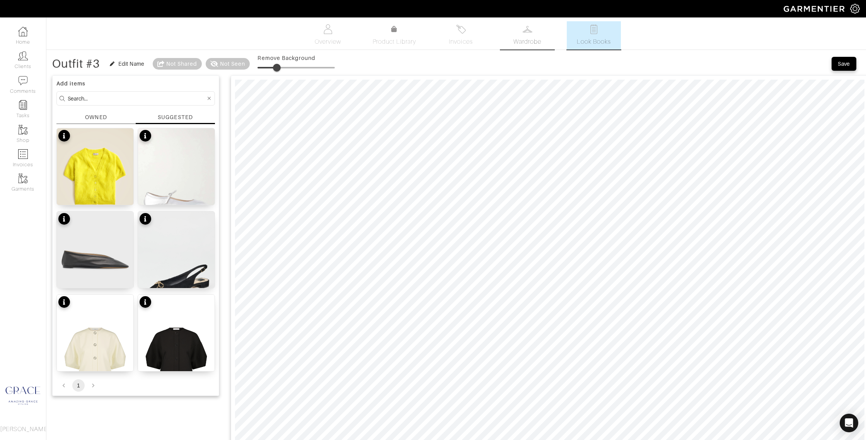
scroll to position [2, 0]
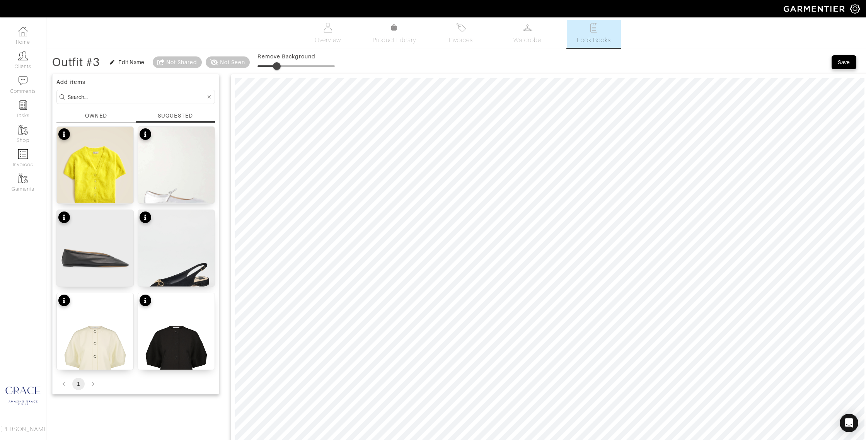
click at [103, 113] on div "OWNED" at bounding box center [96, 116] width 22 height 8
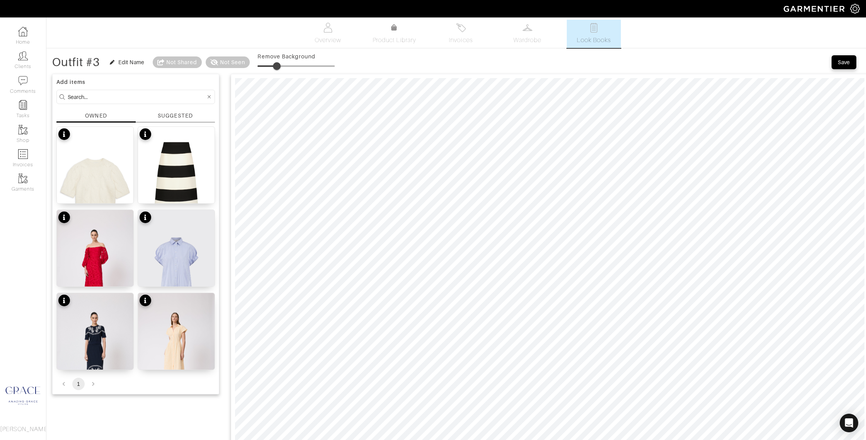
click at [161, 114] on div "SUGGESTED" at bounding box center [175, 116] width 35 height 8
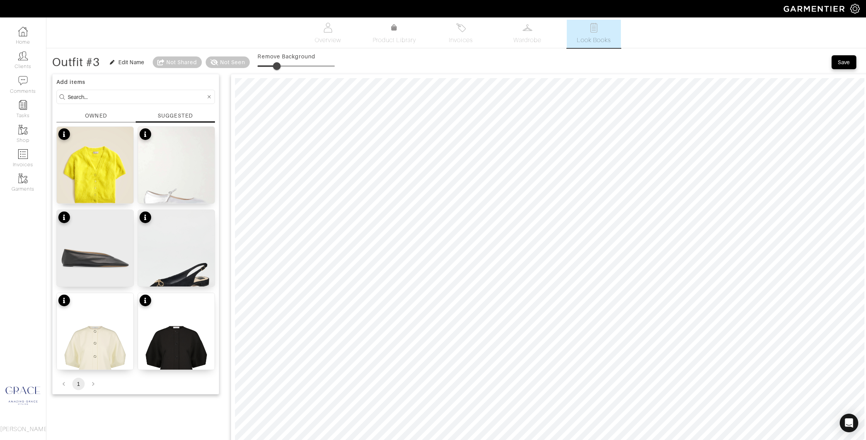
scroll to position [0, 0]
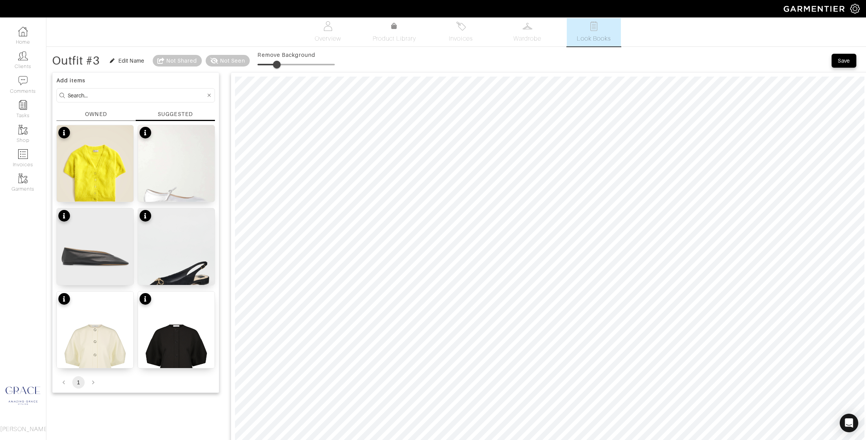
click at [140, 98] on form at bounding box center [135, 95] width 159 height 14
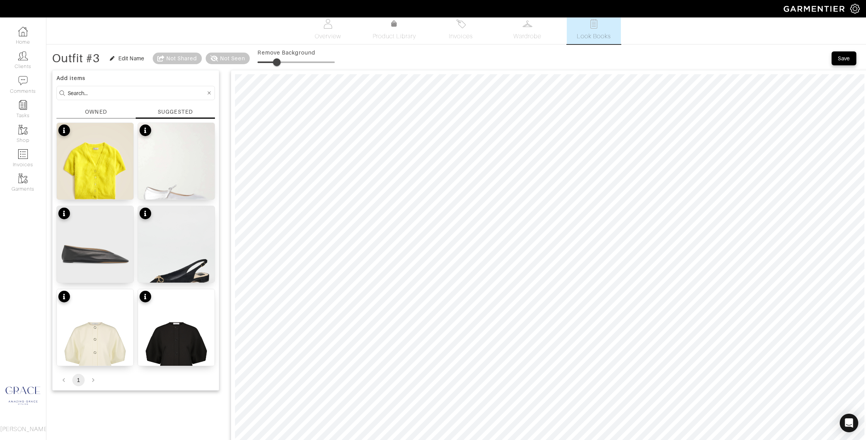
scroll to position [4, 0]
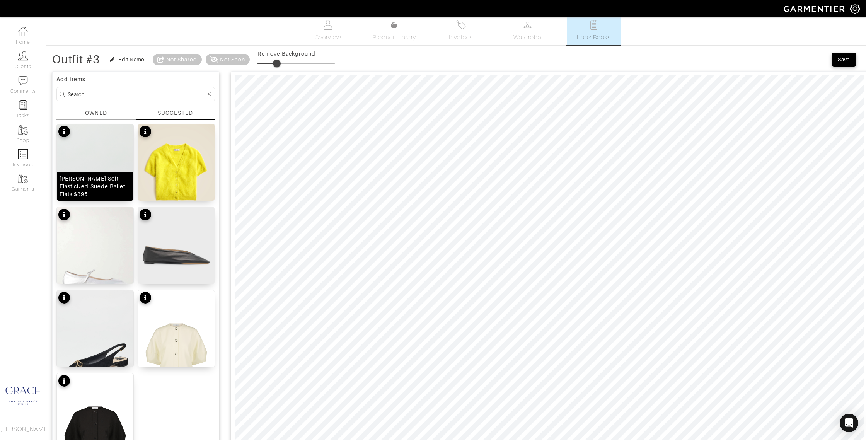
click at [100, 191] on div "Danna Soft Elasticized Suede Ballet Flats $395" at bounding box center [95, 186] width 71 height 23
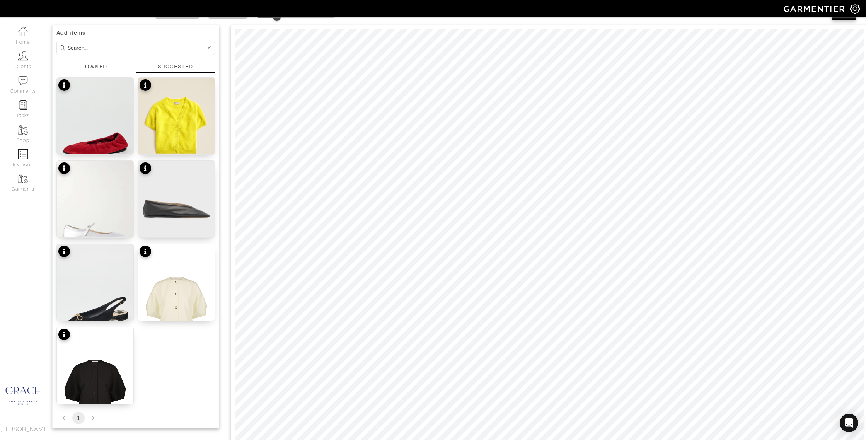
scroll to position [9, 0]
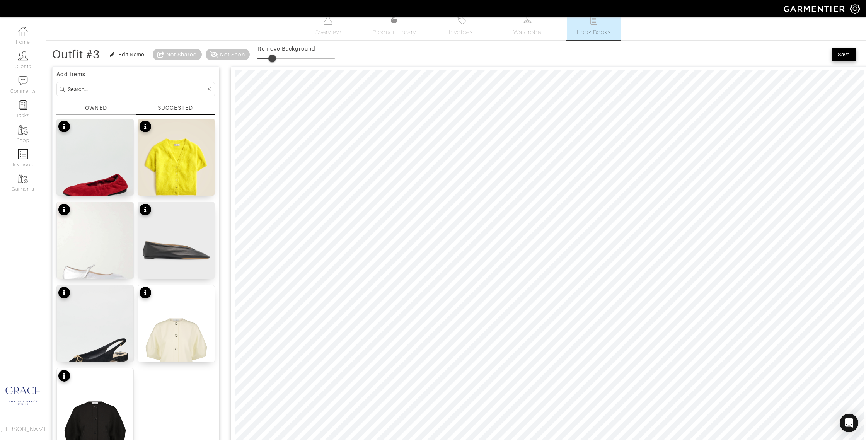
type input "20"
drag, startPoint x: 259, startPoint y: 57, endPoint x: 274, endPoint y: 58, distance: 15.1
click at [274, 58] on span at bounding box center [273, 59] width 8 height 8
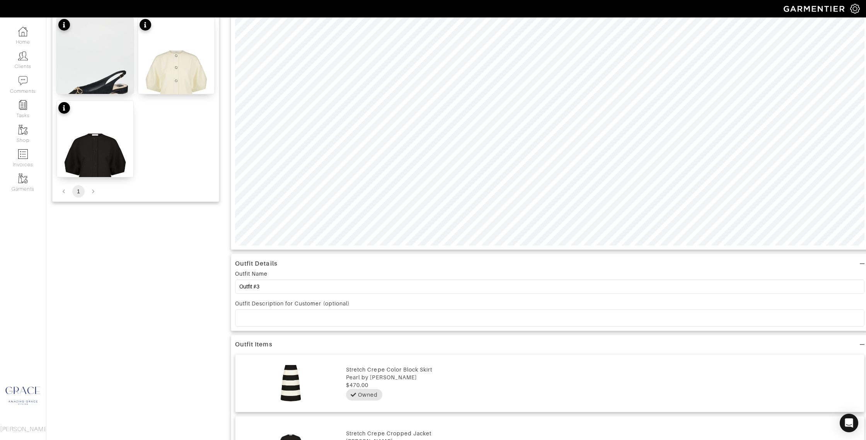
scroll to position [280, 0]
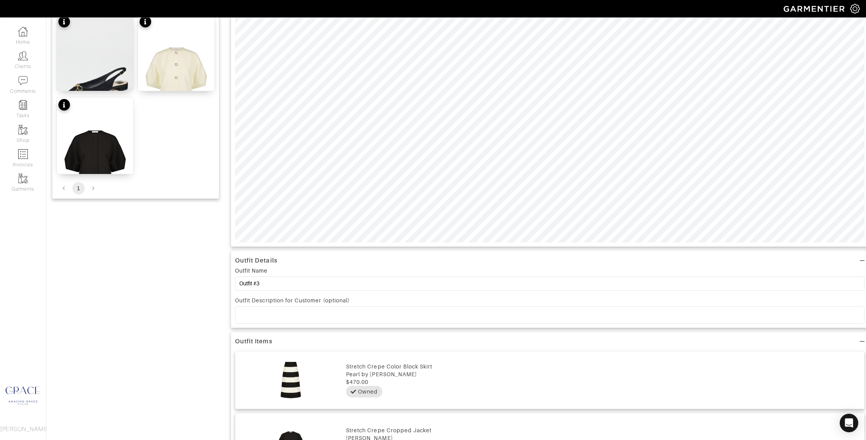
drag, startPoint x: 269, startPoint y: 321, endPoint x: 267, endPoint y: 317, distance: 4.2
click at [269, 321] on div at bounding box center [549, 315] width 629 height 16
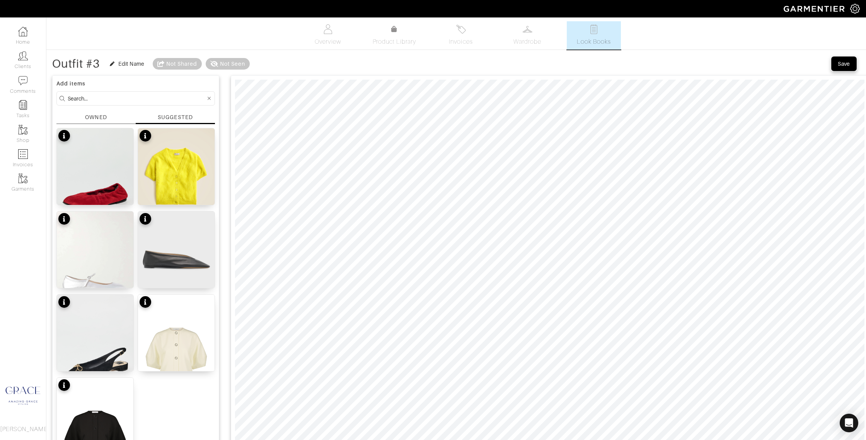
click at [847, 59] on button "Save" at bounding box center [844, 64] width 25 height 14
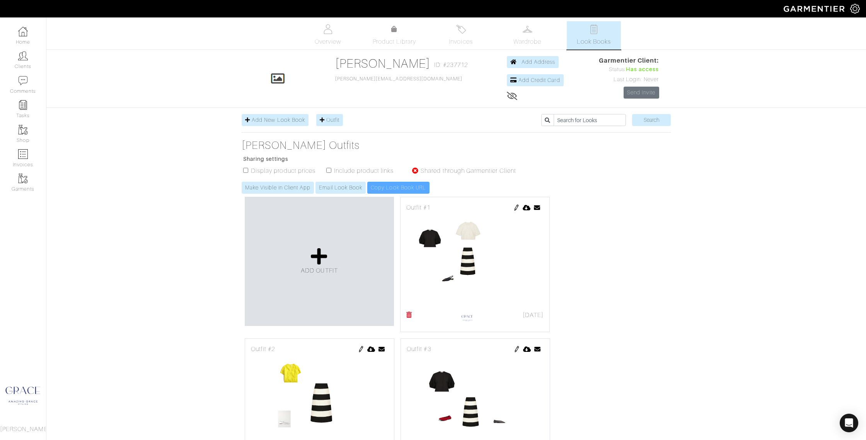
click at [327, 171] on input "checkbox" at bounding box center [328, 170] width 5 height 5
checkbox input "true"
click at [373, 186] on div "Make Visible in Client App Email Look Book Copy Look Book URL" at bounding box center [383, 188] width 282 height 12
click at [286, 188] on link "Make Visible in Client App" at bounding box center [278, 188] width 72 height 12
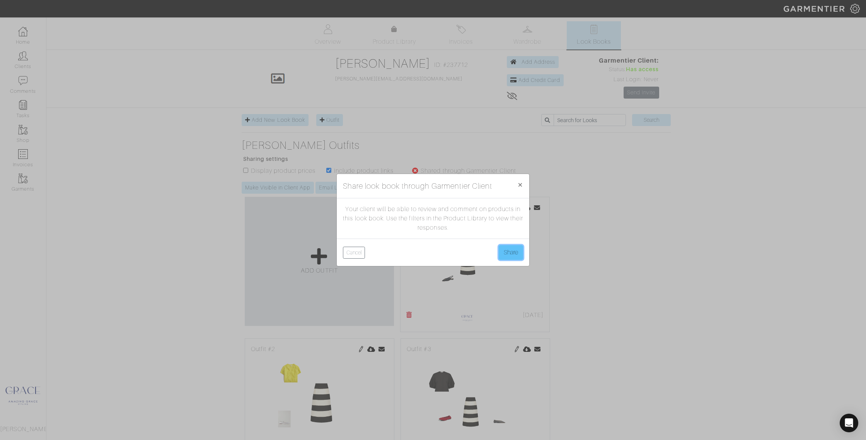
click at [512, 251] on button "Share" at bounding box center [511, 252] width 24 height 15
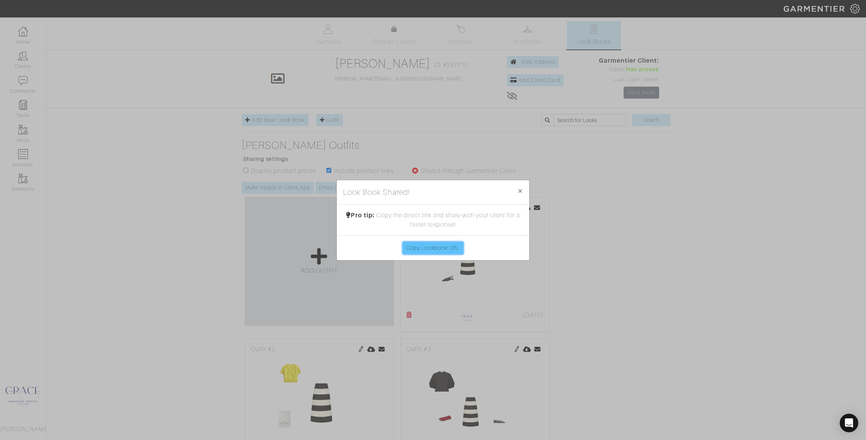
click at [421, 246] on link "Copy Lookbook URL" at bounding box center [433, 248] width 61 height 12
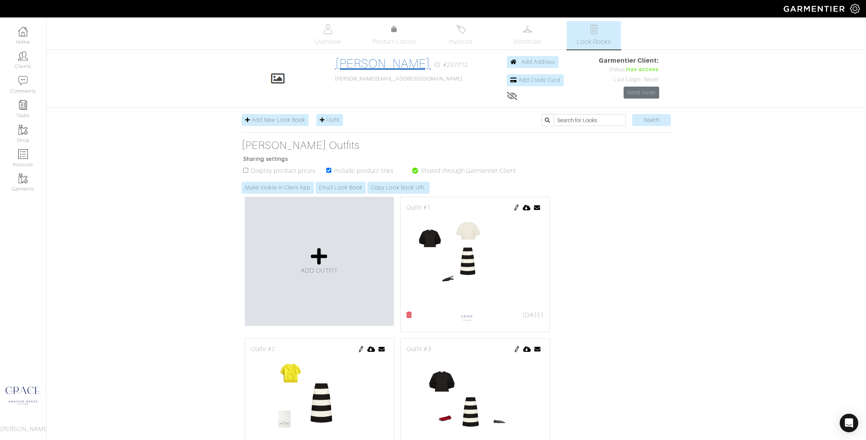
click at [373, 61] on link "[PERSON_NAME]" at bounding box center [383, 63] width 96 height 14
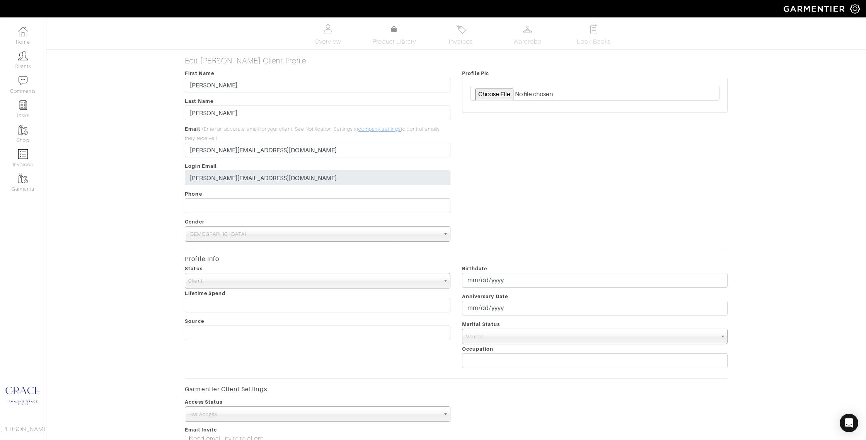
scroll to position [2, 0]
drag, startPoint x: 267, startPoint y: 147, endPoint x: 150, endPoint y: 144, distance: 117.2
click at [150, 144] on div "Edit [PERSON_NAME] Client Profile First Name [PERSON_NAME] Last Name [PERSON_NA…" at bounding box center [456, 320] width 831 height 533
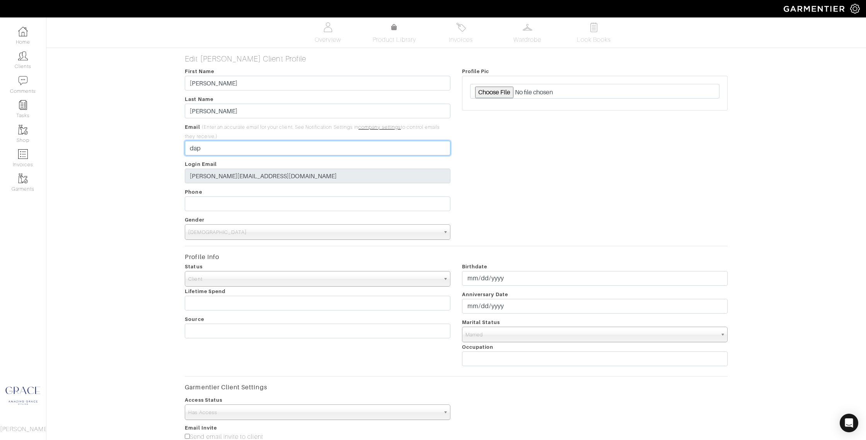
drag, startPoint x: 209, startPoint y: 147, endPoint x: 164, endPoint y: 143, distance: 44.6
click at [164, 143] on div "Edit [PERSON_NAME] Client Profile First Name [PERSON_NAME] Last Name [PERSON_NA…" at bounding box center [456, 320] width 831 height 533
paste input "[EMAIL_ADDRESS][DOMAIN_NAME]"
type input "[EMAIL_ADDRESS][DOMAIN_NAME]"
click at [178, 170] on div "Edit [PERSON_NAME] Client Profile First Name [PERSON_NAME] Last Name [PERSON_NA…" at bounding box center [456, 320] width 831 height 533
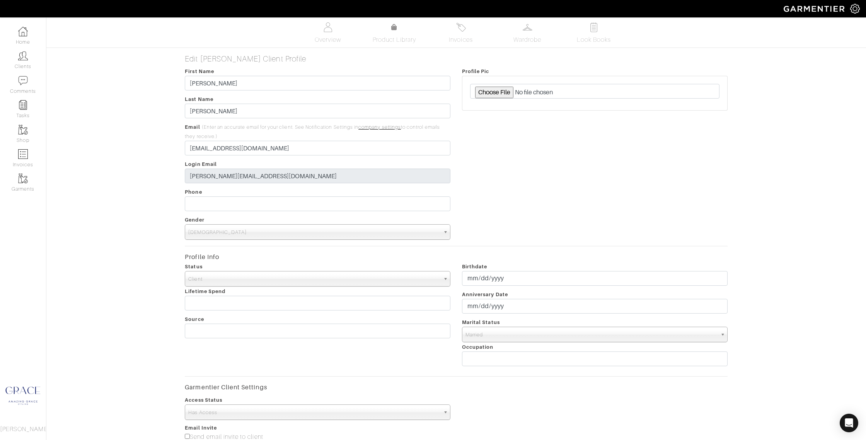
click at [219, 186] on div "First Name [PERSON_NAME] Last Name [PERSON_NAME] Email (Enter an accurate email…" at bounding box center [317, 153] width 277 height 173
click at [380, 129] on link "company settings" at bounding box center [379, 127] width 43 height 5
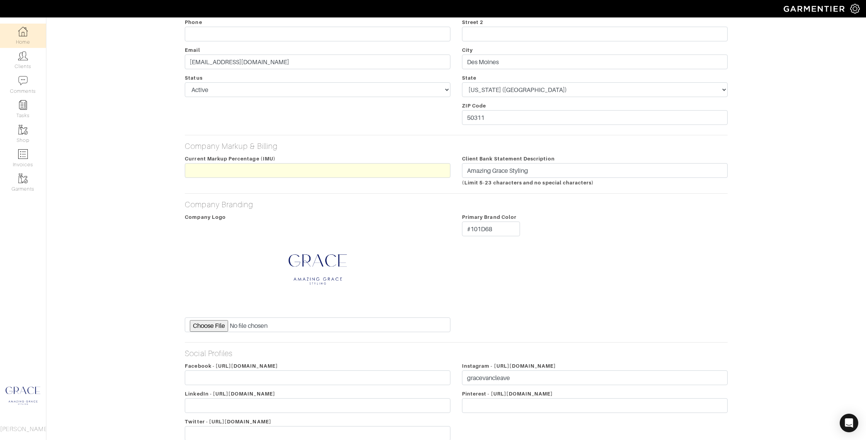
scroll to position [52, 0]
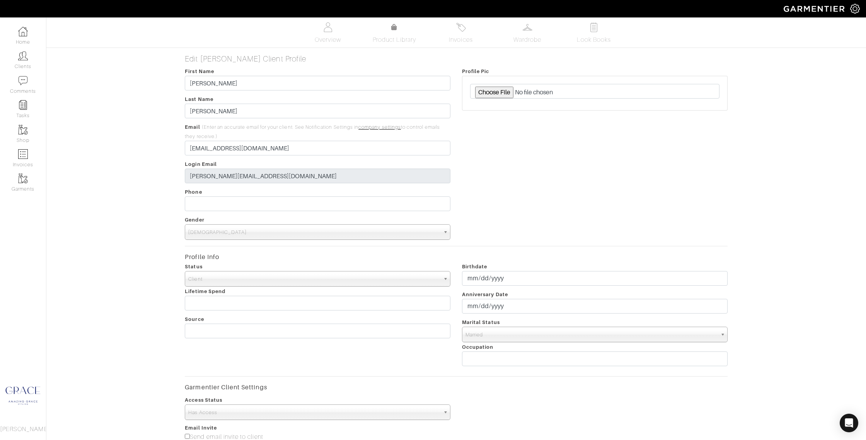
click at [140, 106] on div "Edit [PERSON_NAME] Client Profile First Name [PERSON_NAME] Last Name [PERSON_NA…" at bounding box center [456, 320] width 831 height 533
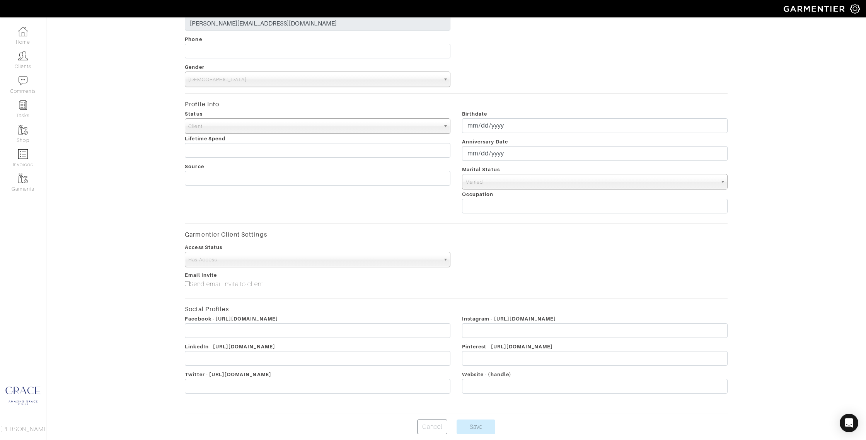
scroll to position [186, 0]
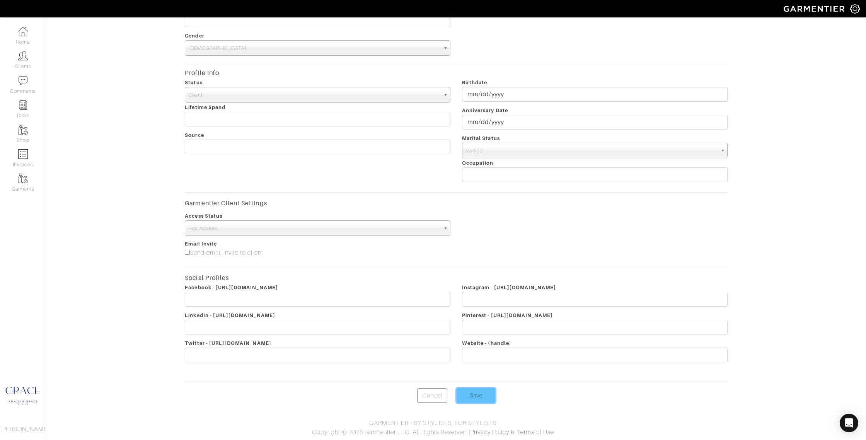
click at [478, 391] on input "Save" at bounding box center [476, 395] width 39 height 15
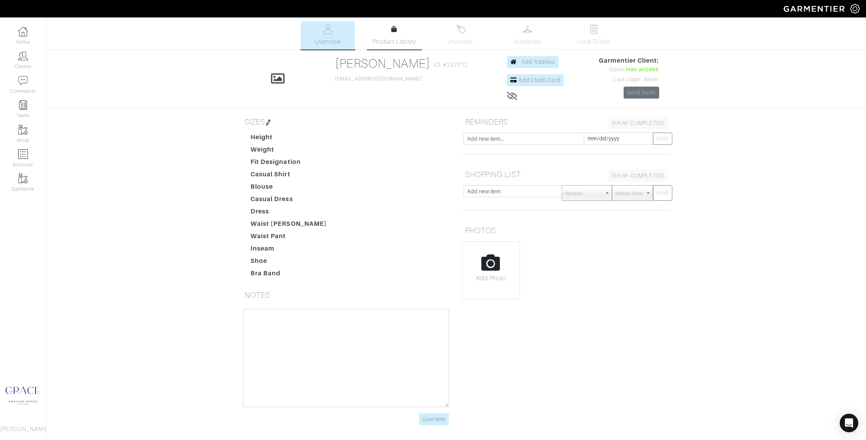
click at [403, 41] on span "Product Library" at bounding box center [395, 41] width 44 height 9
click at [390, 65] on link "[PERSON_NAME]" at bounding box center [383, 63] width 96 height 14
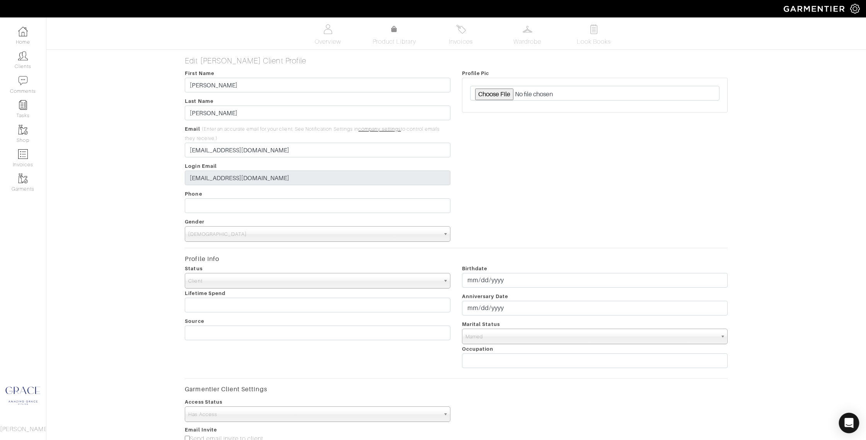
click at [850, 416] on div "Open Intercom Messenger" at bounding box center [849, 423] width 20 height 20
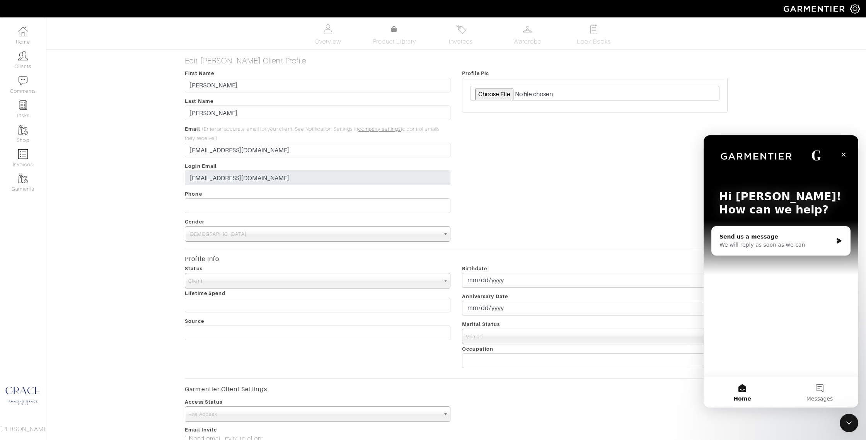
click at [773, 243] on div "We will reply as soon as we can" at bounding box center [776, 245] width 113 height 8
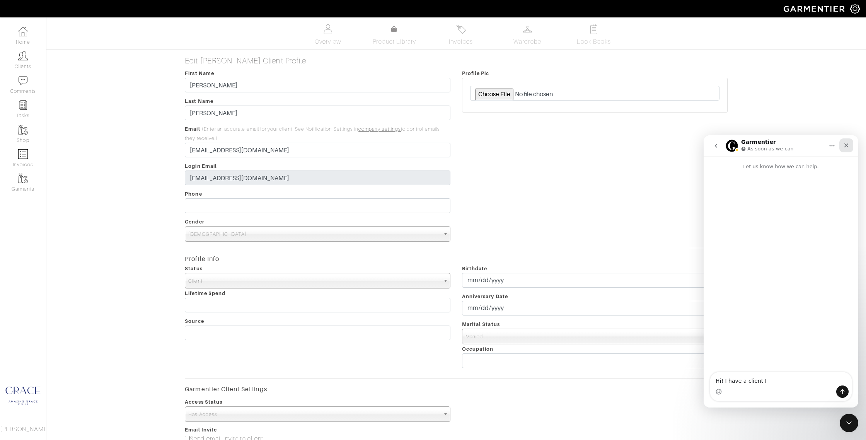
type textarea "Hi! I have a client I"
click at [848, 147] on icon "Close" at bounding box center [846, 145] width 6 height 6
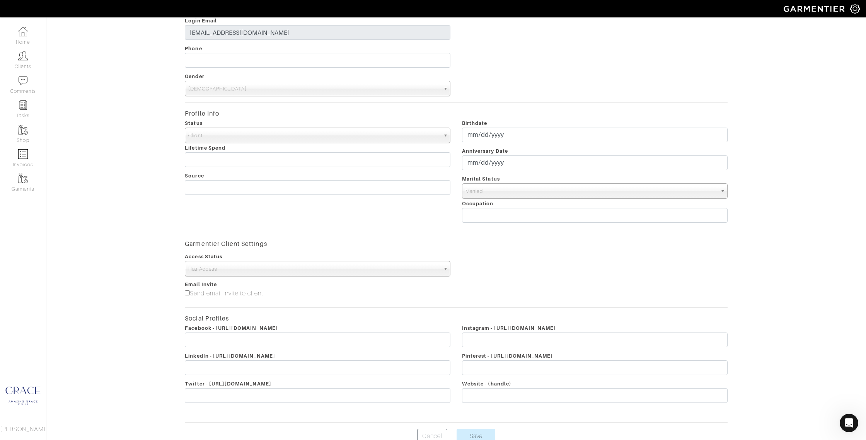
scroll to position [144, 0]
click at [188, 295] on input"] "Send email invite to client" at bounding box center [187, 294] width 5 height 5
checkbox input"] "true"
click at [477, 437] on input "Save" at bounding box center [476, 437] width 39 height 15
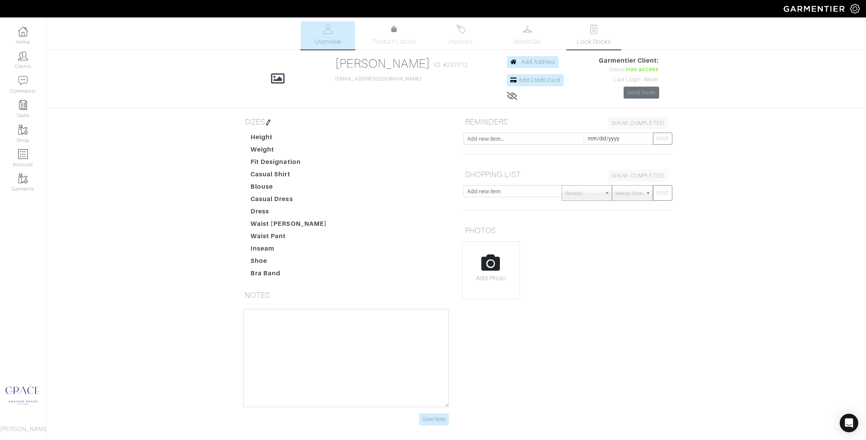
click at [589, 34] on link "Look Books" at bounding box center [594, 35] width 54 height 28
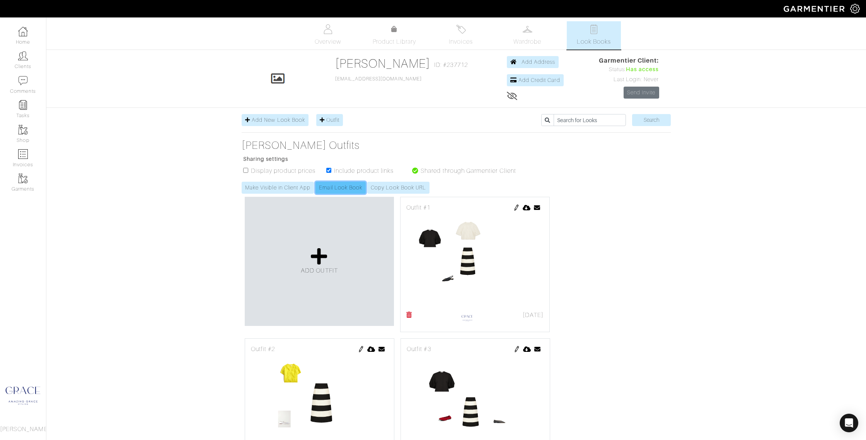
click at [336, 188] on link "Email Look Book" at bounding box center [341, 188] width 50 height 12
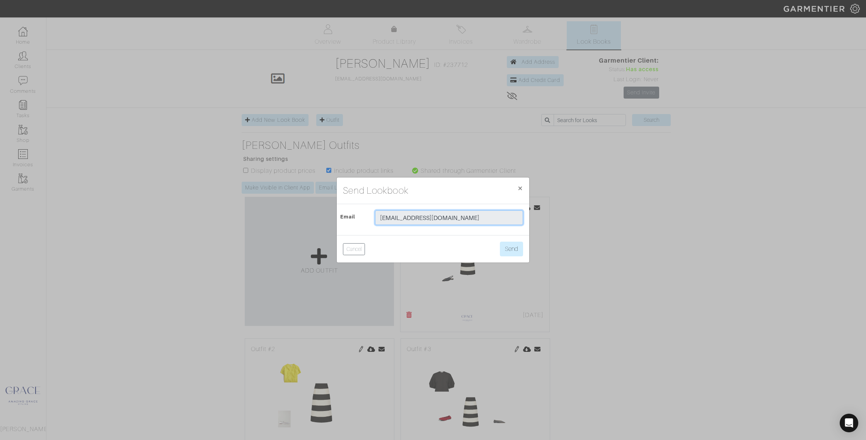
drag, startPoint x: 464, startPoint y: 218, endPoint x: 367, endPoint y: 217, distance: 97.1
click at [367, 217] on div "Email daphnepaulsen@icloud.com" at bounding box center [433, 219] width 192 height 19
click at [455, 196] on div "Send Lookbook × Close" at bounding box center [433, 190] width 193 height 27
click at [510, 249] on button "Send" at bounding box center [511, 249] width 23 height 15
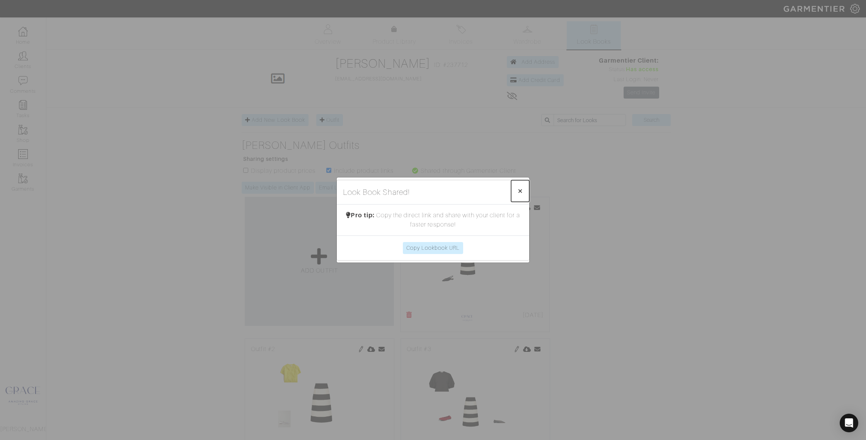
click at [519, 186] on span "×" at bounding box center [520, 191] width 6 height 10
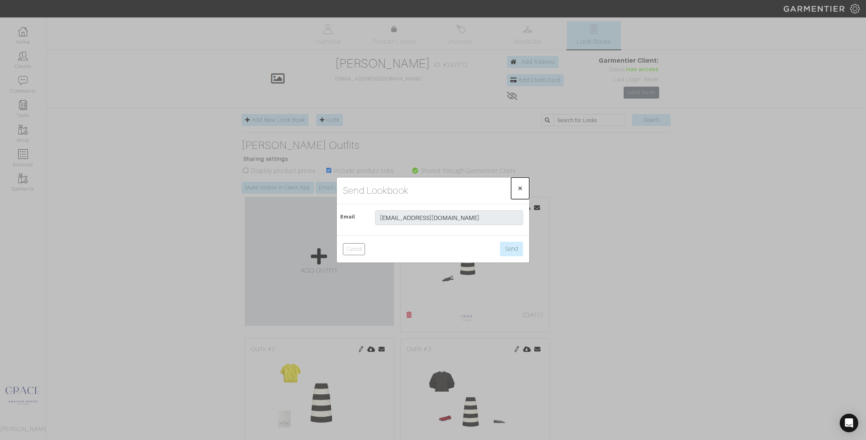
click at [522, 188] on span "×" at bounding box center [520, 188] width 6 height 10
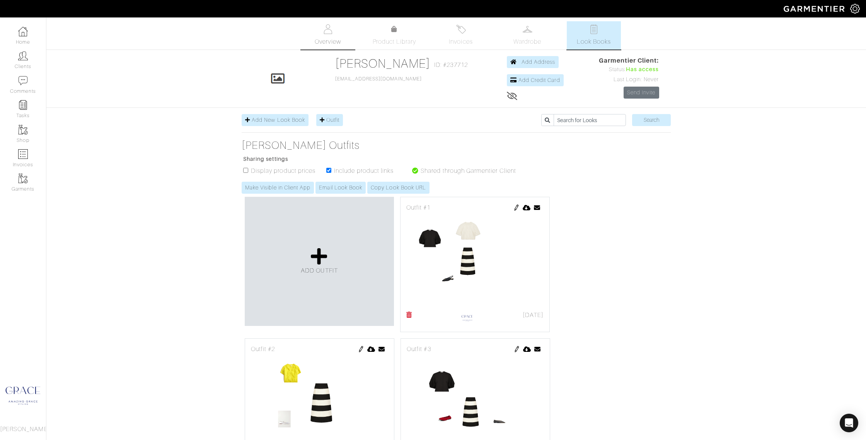
click at [327, 42] on span "Overview" at bounding box center [328, 41] width 26 height 9
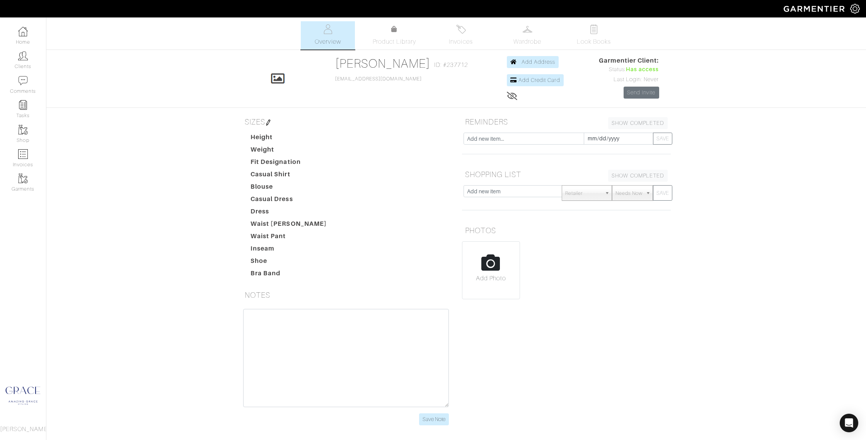
click at [400, 43] on span "Product Library" at bounding box center [395, 41] width 44 height 9
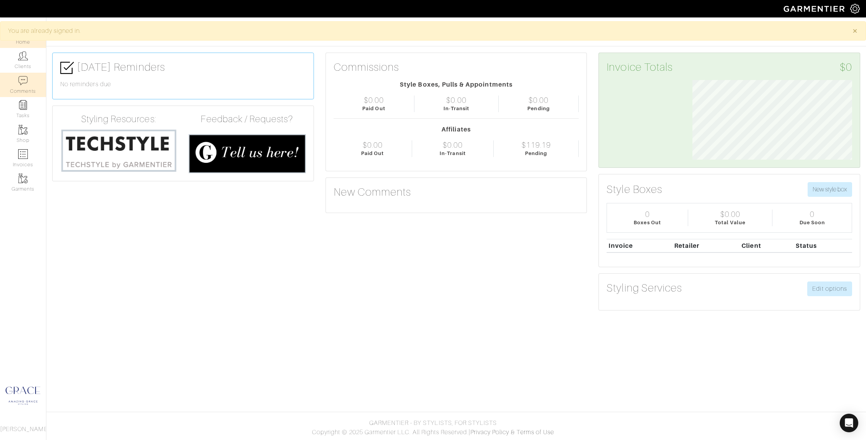
scroll to position [80, 171]
click at [34, 65] on link "Clients" at bounding box center [23, 60] width 46 height 24
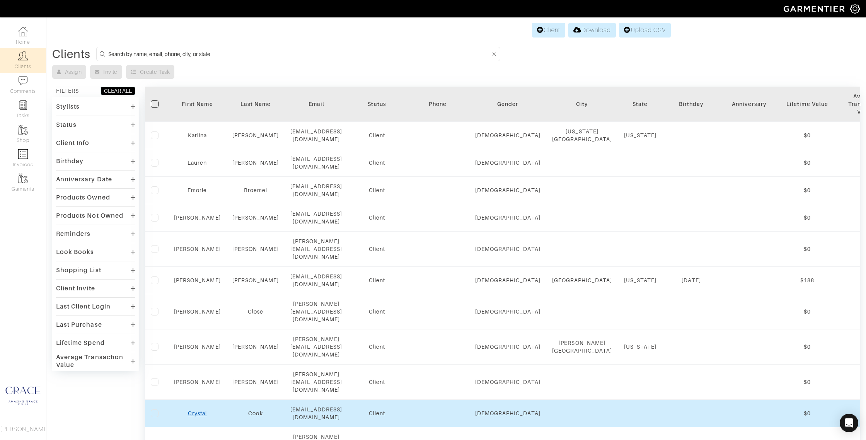
click at [196, 410] on link "Crystal" at bounding box center [197, 413] width 19 height 6
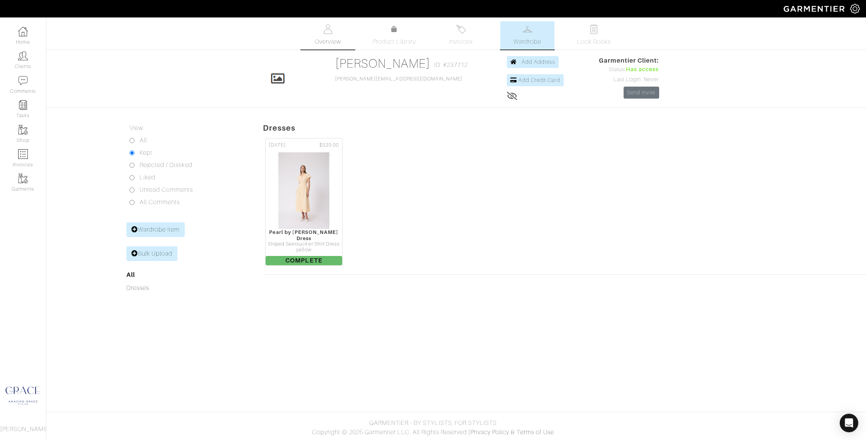
click at [328, 33] on img at bounding box center [328, 29] width 10 height 10
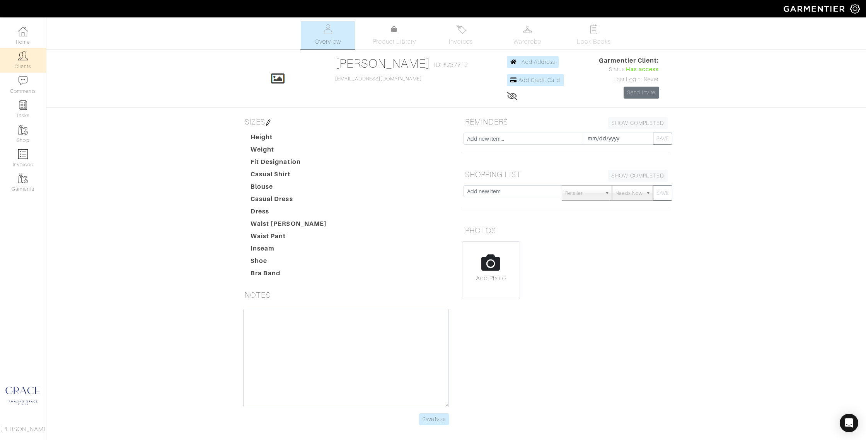
click at [29, 60] on link "Clients" at bounding box center [23, 60] width 46 height 24
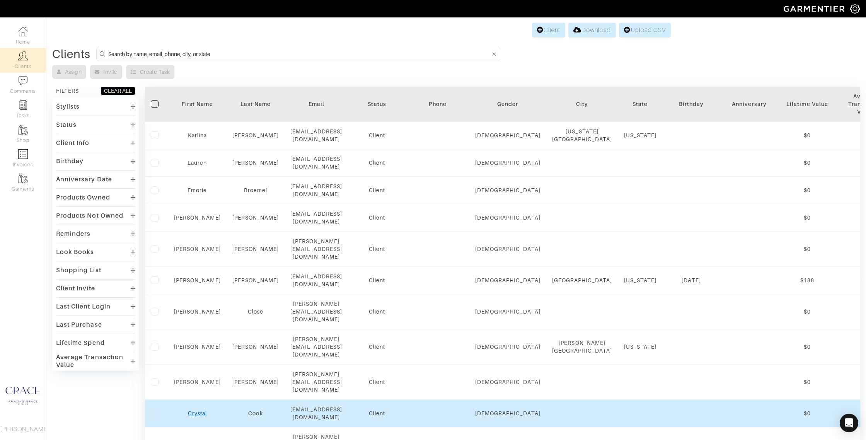
click at [196, 410] on link "Crystal" at bounding box center [197, 413] width 19 height 6
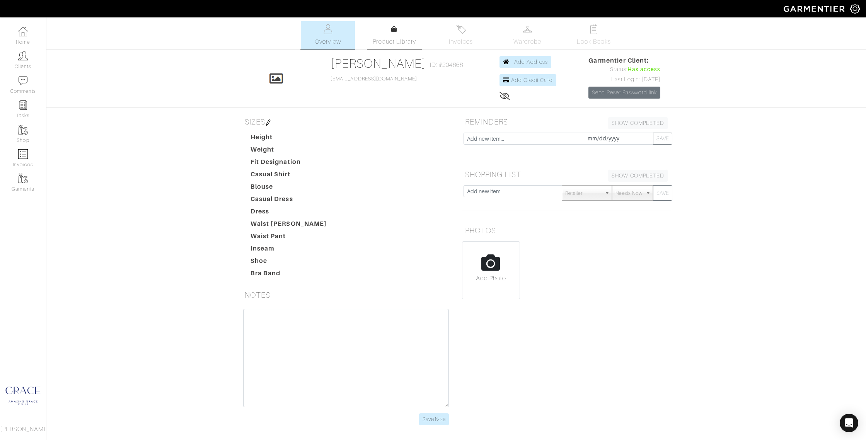
click at [399, 35] on link "Product Library" at bounding box center [394, 36] width 54 height 22
click at [600, 36] on link "Look Books" at bounding box center [594, 35] width 54 height 28
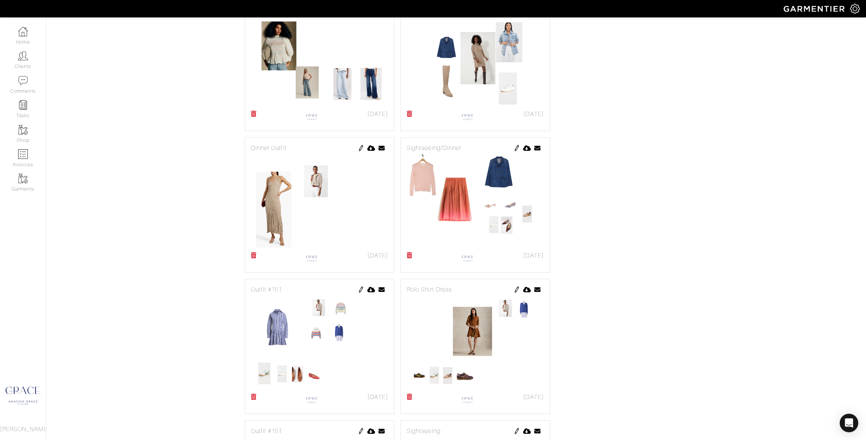
scroll to position [642, 0]
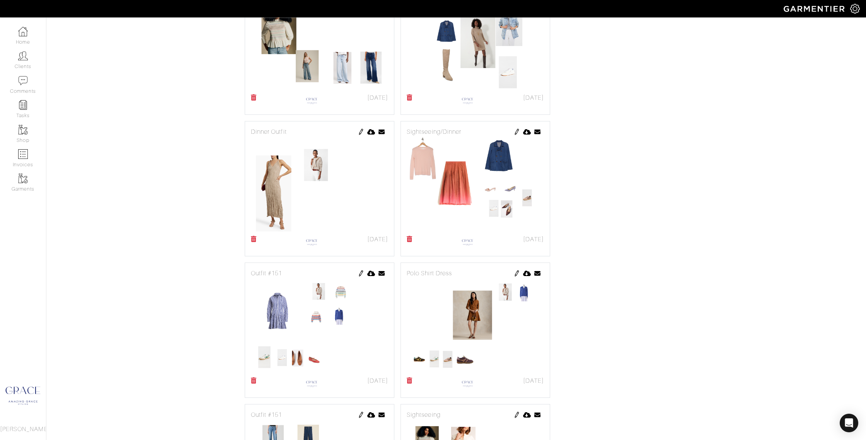
click at [515, 130] on img at bounding box center [517, 132] width 6 height 6
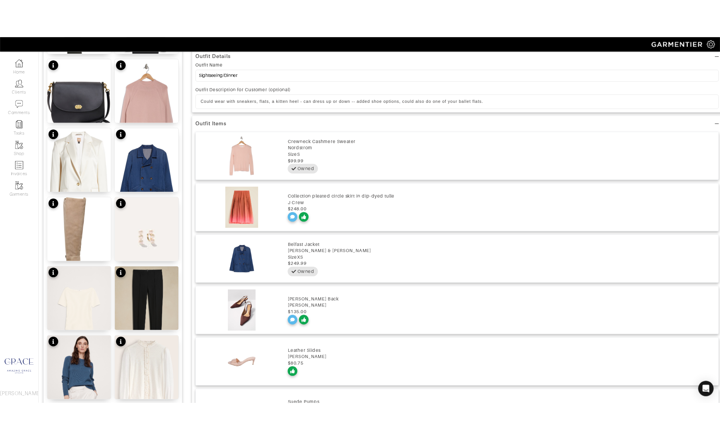
scroll to position [521, 0]
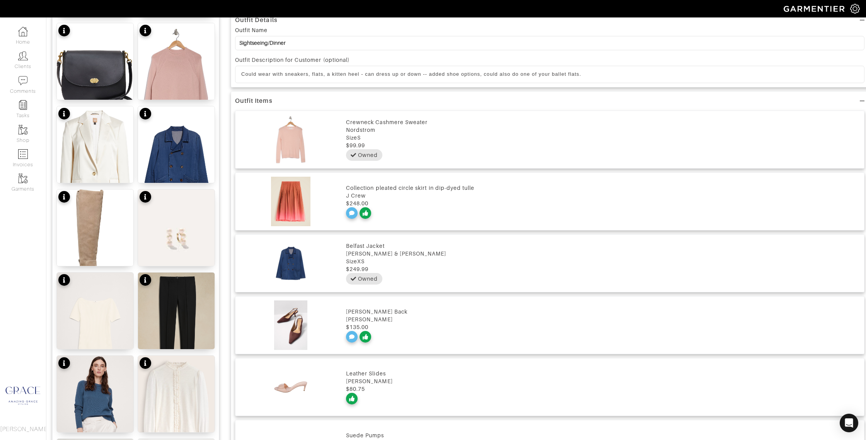
click at [298, 138] on img at bounding box center [290, 139] width 103 height 49
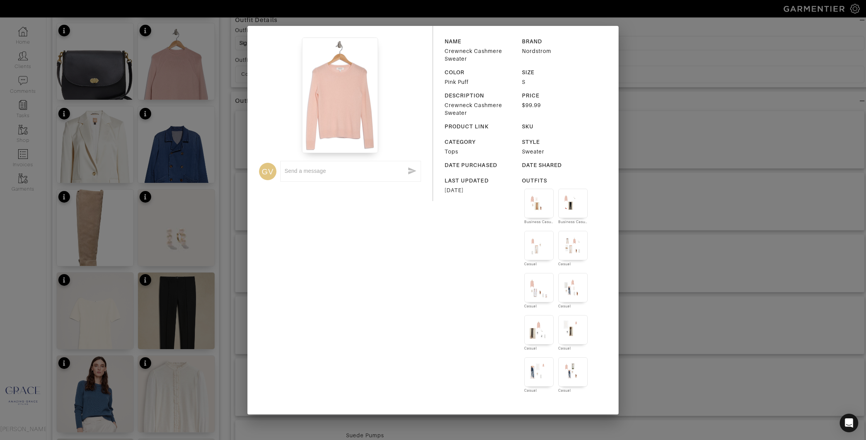
click at [486, 109] on div "Crewneck Cashmere Sweater" at bounding box center [481, 108] width 72 height 15
drag, startPoint x: 471, startPoint y: 125, endPoint x: 477, endPoint y: 118, distance: 9.3
click at [471, 125] on div "PRODUCT LINK" at bounding box center [470, 127] width 51 height 8
drag, startPoint x: 475, startPoint y: 113, endPoint x: 449, endPoint y: 79, distance: 43.0
click at [445, 78] on div "NAME Crewneck Cashmere Sweater BRAND Nordstrom COLOR Pink Puff SIZE S DESCRIPTI…" at bounding box center [526, 220] width 186 height 389
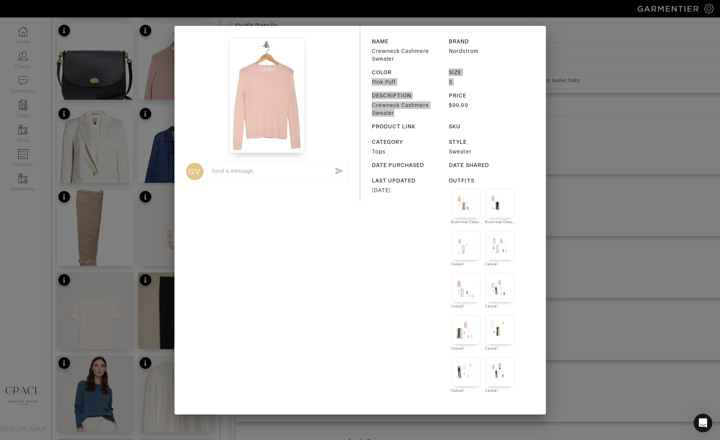
drag, startPoint x: 332, startPoint y: 95, endPoint x: 707, endPoint y: 137, distance: 377.5
click at [0, 0] on div "GV x NAME Crewneck Cashmere Sweater BRAND Nordstrom COLOR Pink Puff SIZE S DESC…" at bounding box center [360, 220] width 720 height 440
